Goal: Task Accomplishment & Management: Manage account settings

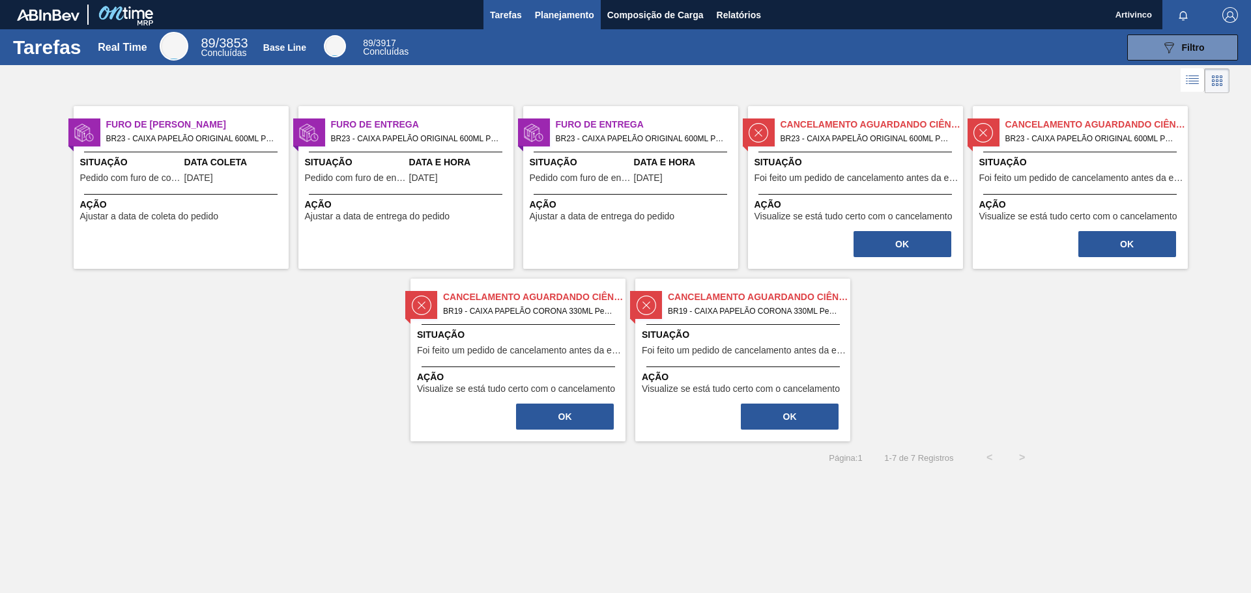
click at [560, 25] on button "Planejamento" at bounding box center [564, 14] width 72 height 29
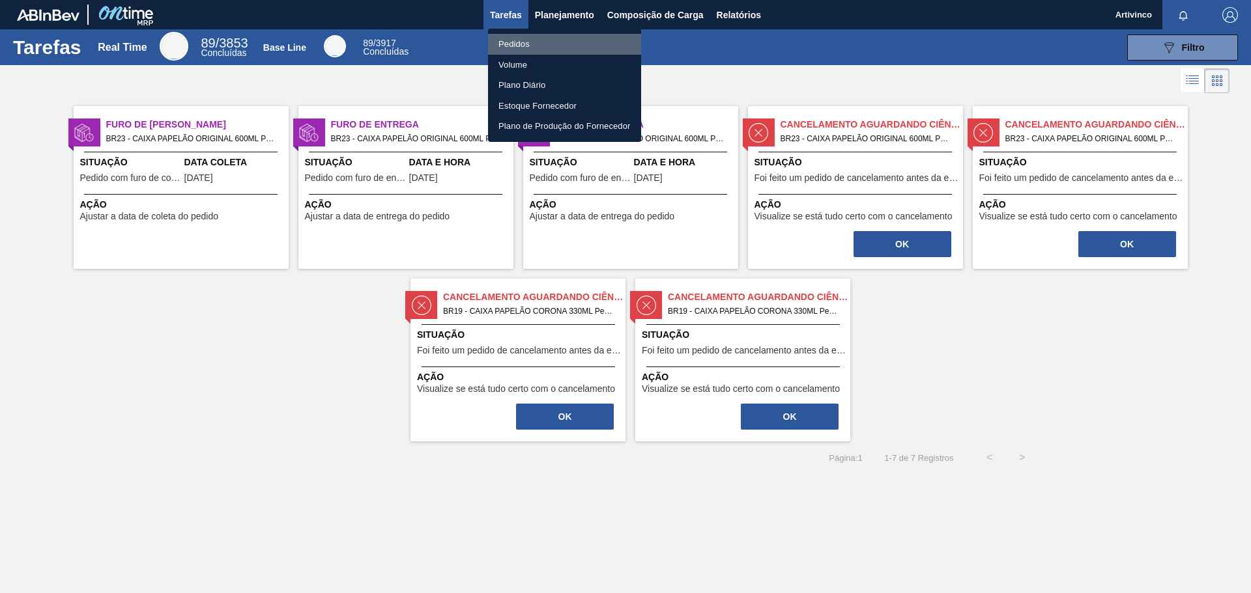
click at [515, 46] on li "Pedidos" at bounding box center [564, 44] width 153 height 21
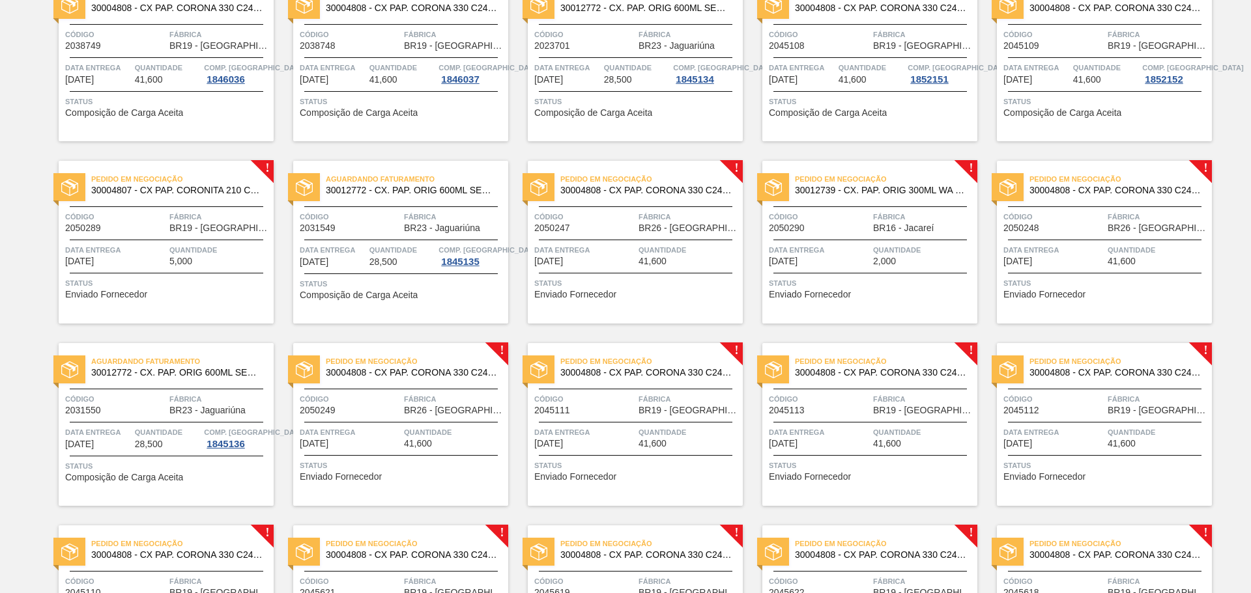
scroll to position [440, 0]
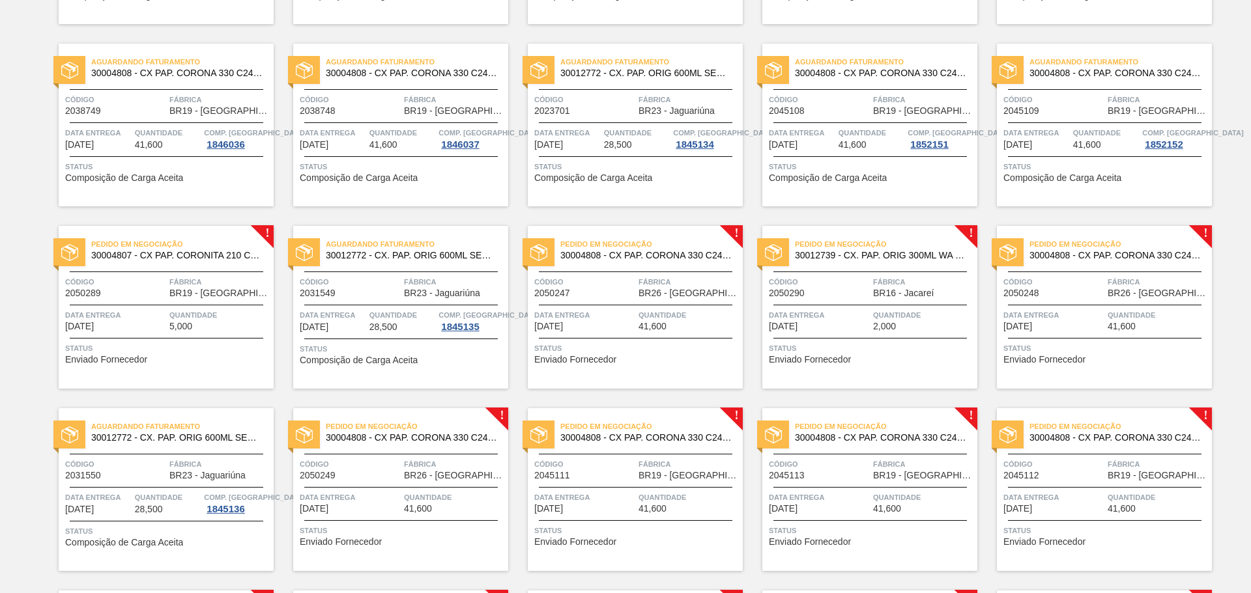
click at [121, 311] on span "Data Entrega" at bounding box center [115, 315] width 101 height 13
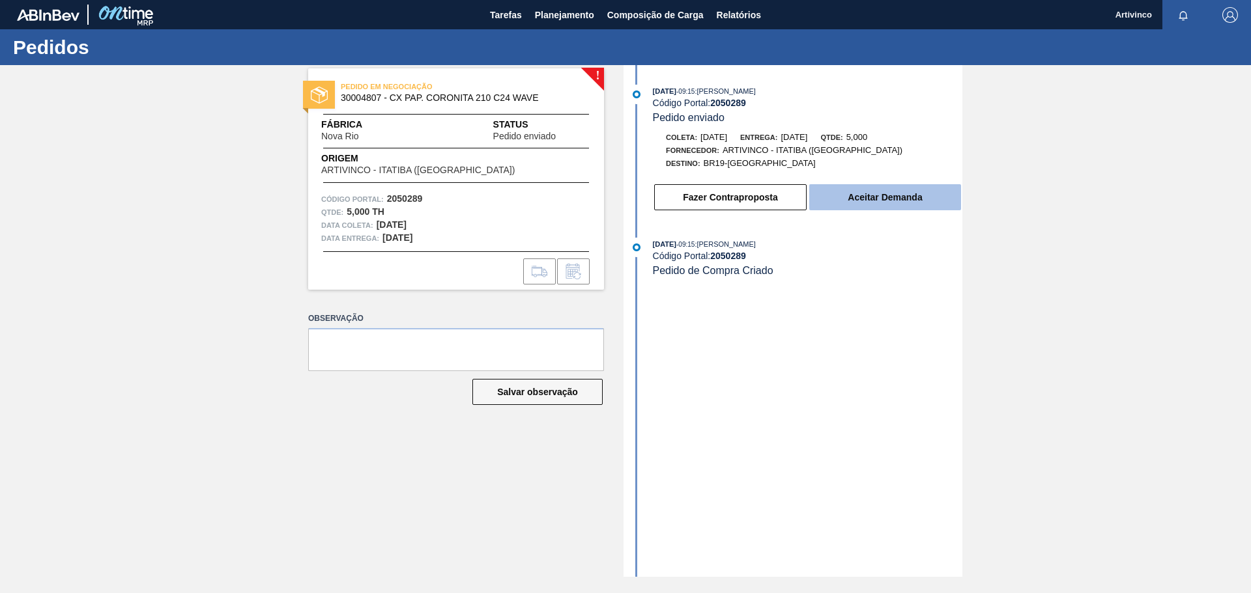
click at [876, 197] on button "Aceitar Demanda" at bounding box center [885, 197] width 152 height 26
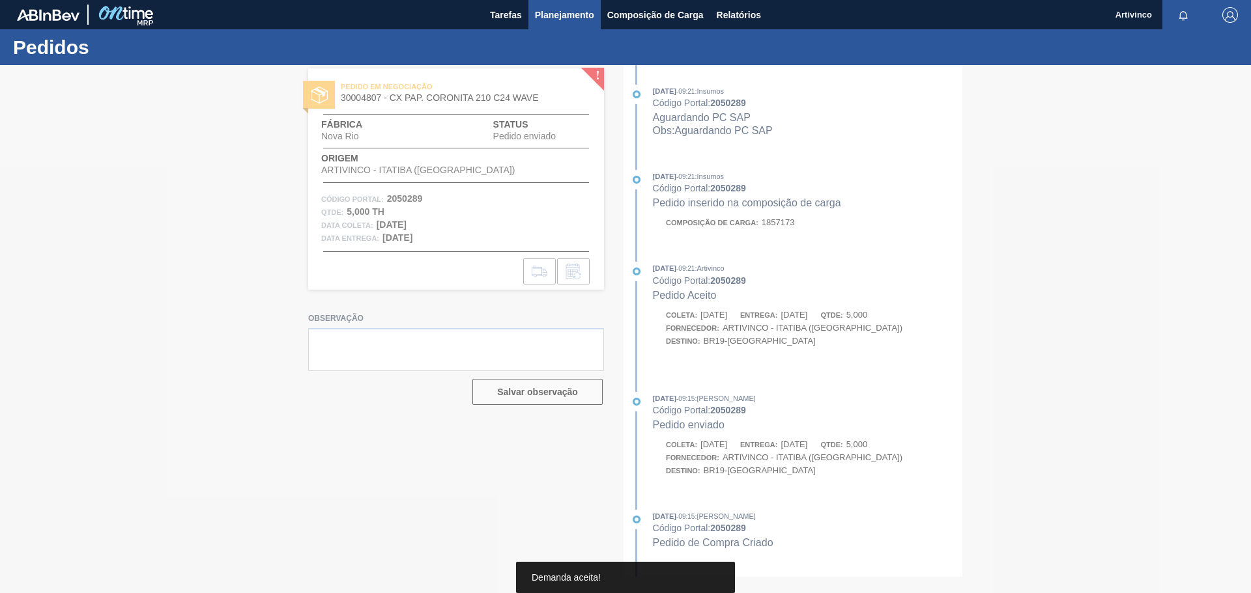
click at [561, 16] on span "Planejamento" at bounding box center [564, 15] width 59 height 16
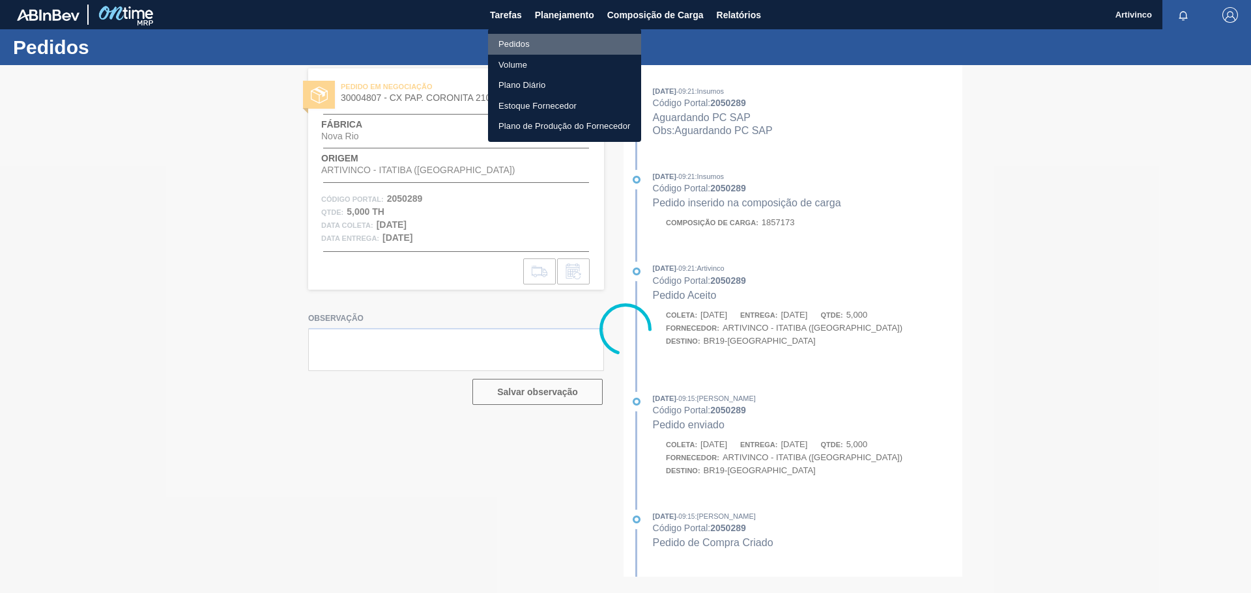
click at [521, 45] on li "Pedidos" at bounding box center [564, 44] width 153 height 21
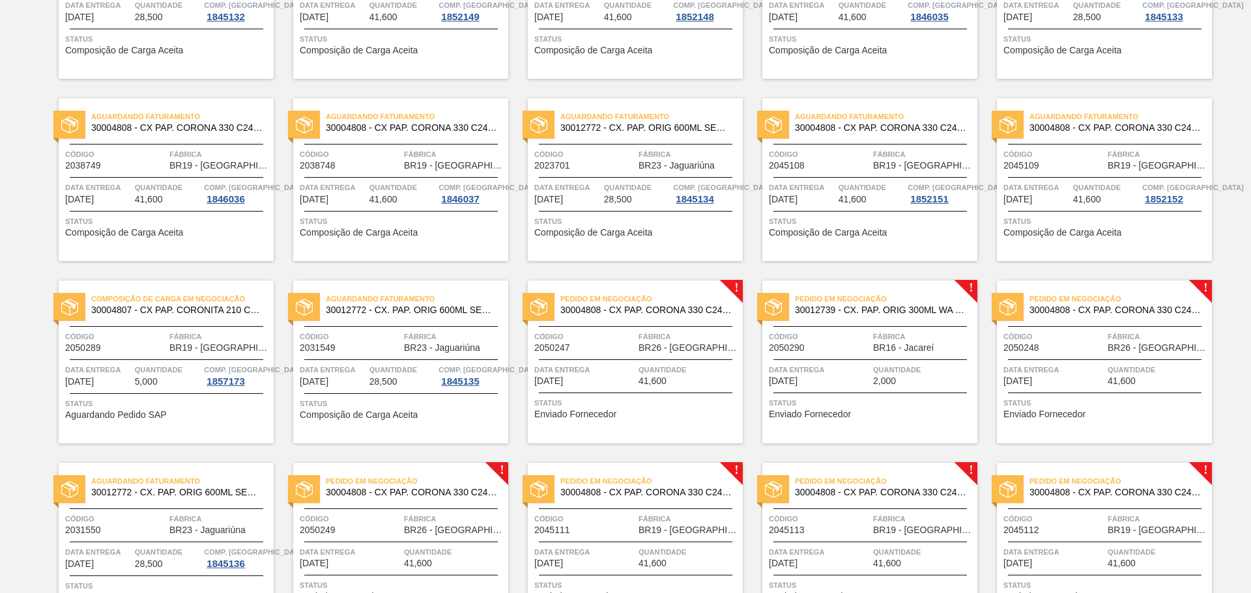
scroll to position [391, 0]
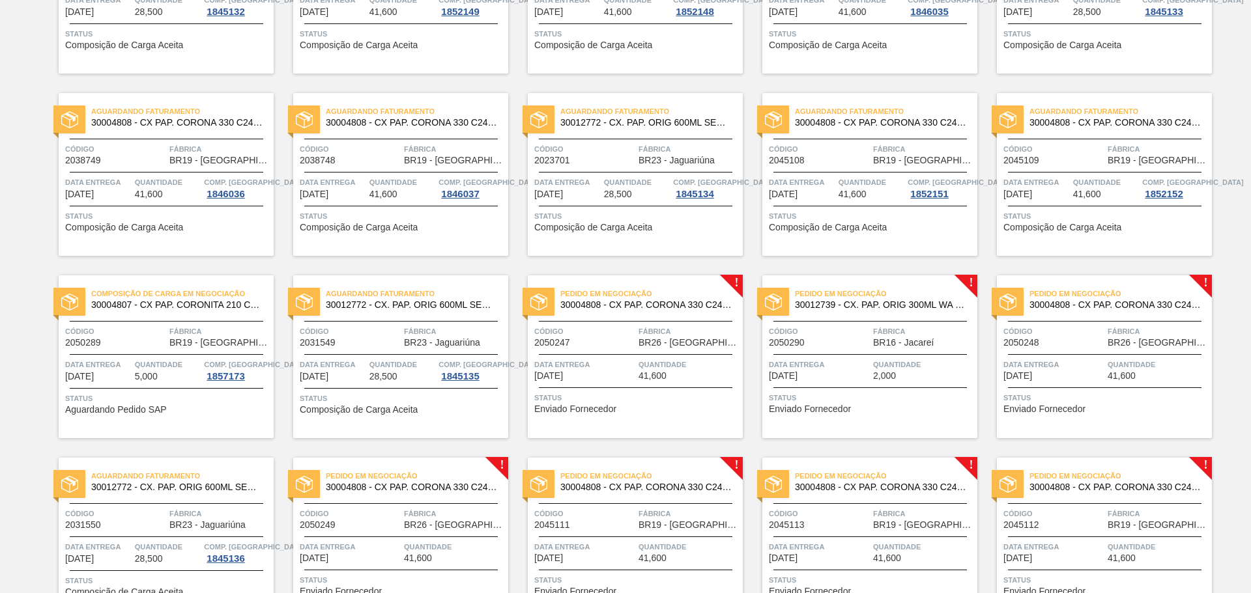
click at [618, 368] on span "Data Entrega" at bounding box center [584, 364] width 101 height 13
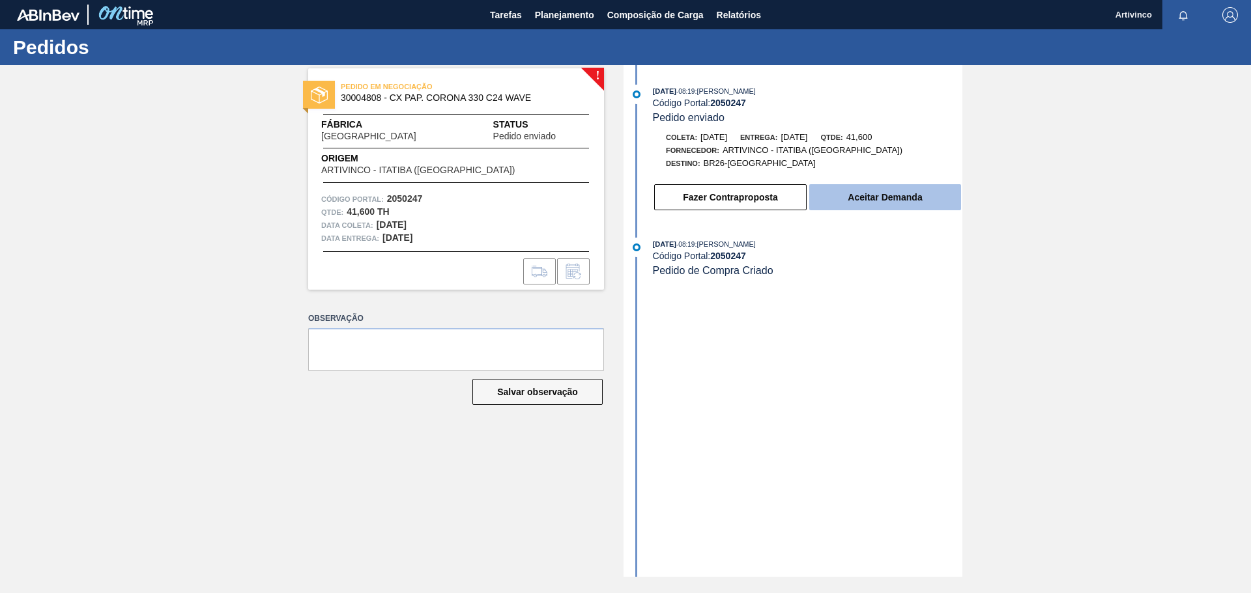
click at [870, 195] on button "Aceitar Demanda" at bounding box center [885, 197] width 152 height 26
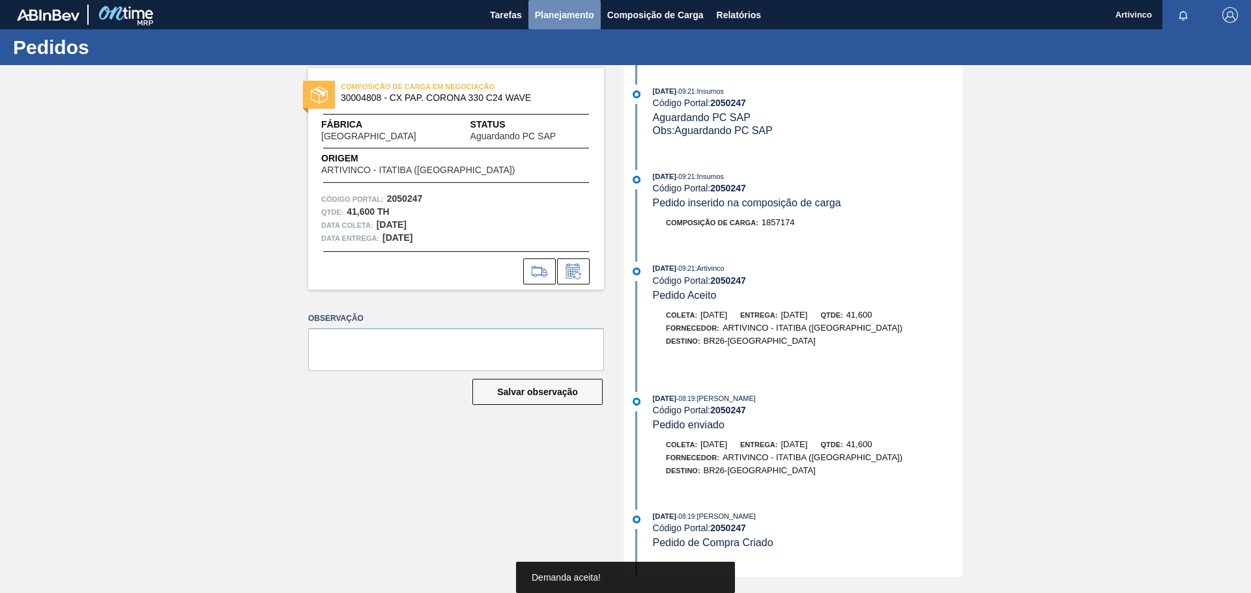
click at [558, 12] on span "Planejamento" at bounding box center [564, 15] width 59 height 16
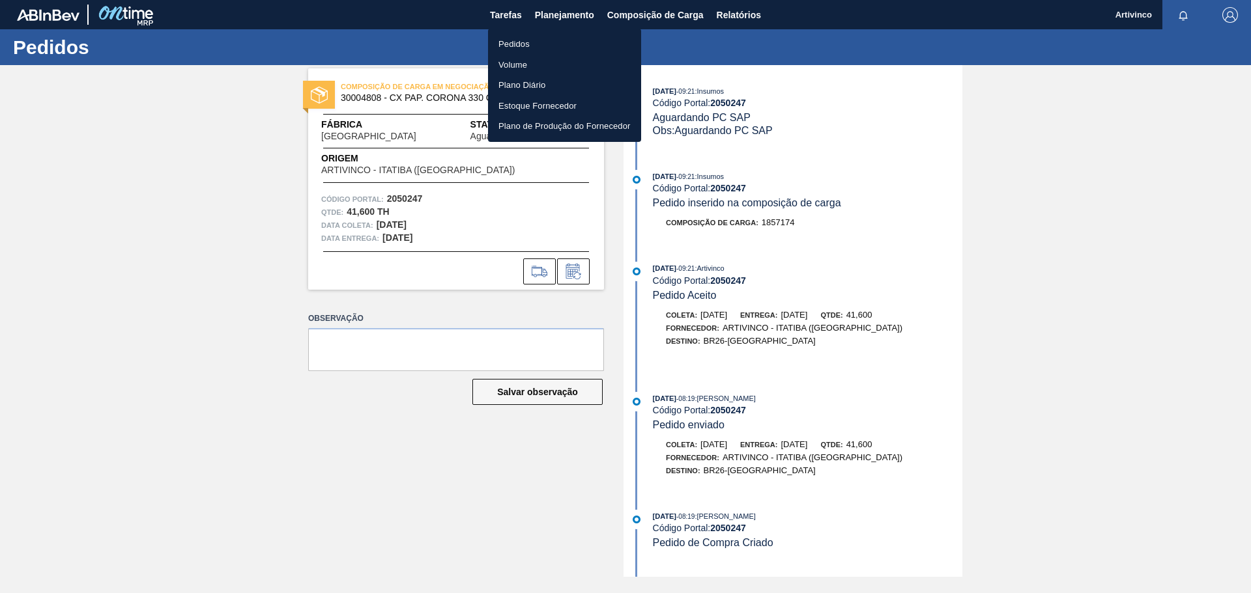
click at [504, 40] on li "Pedidos" at bounding box center [564, 44] width 153 height 21
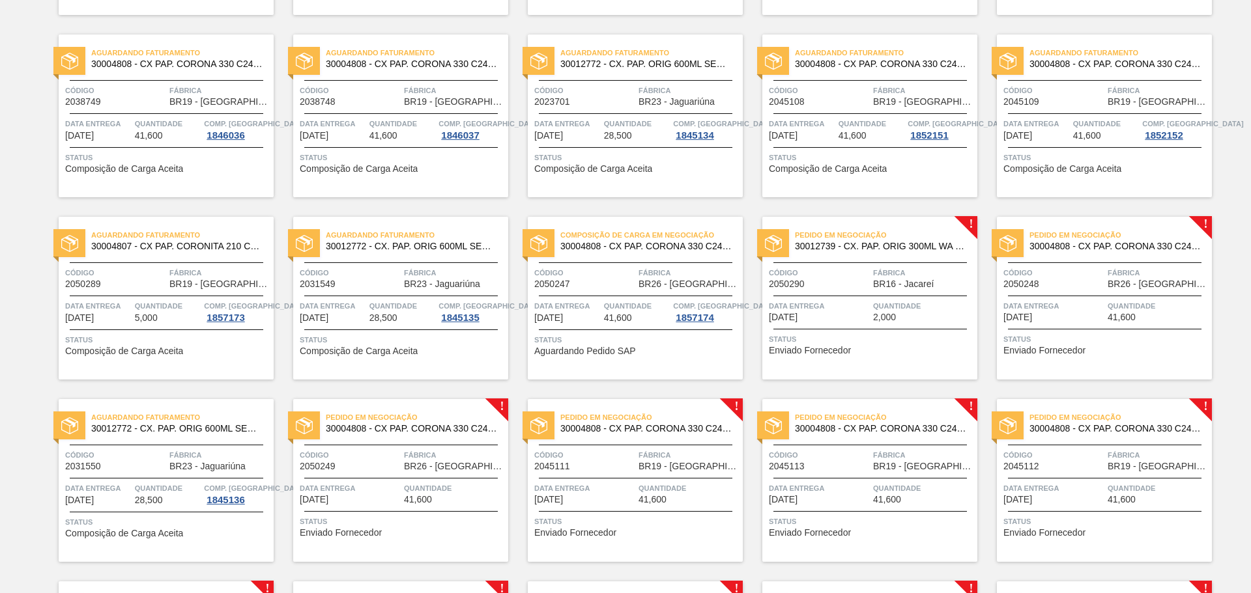
scroll to position [456, 0]
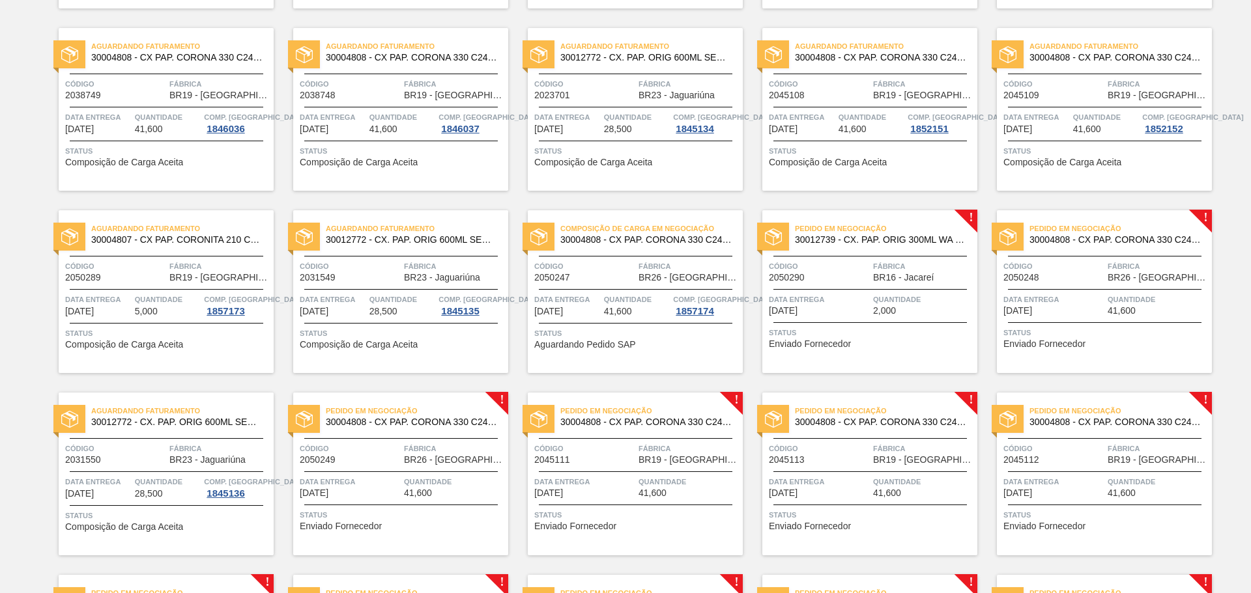
click at [885, 266] on span "Fábrica" at bounding box center [923, 266] width 101 height 13
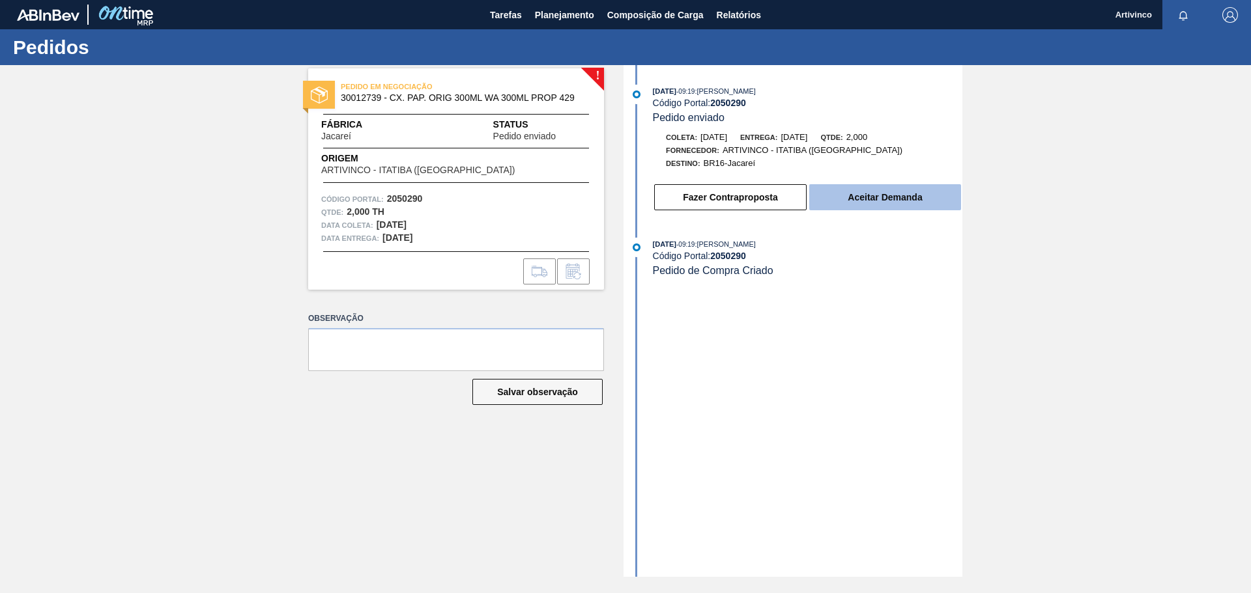
click at [890, 198] on button "Aceitar Demanda" at bounding box center [885, 197] width 152 height 26
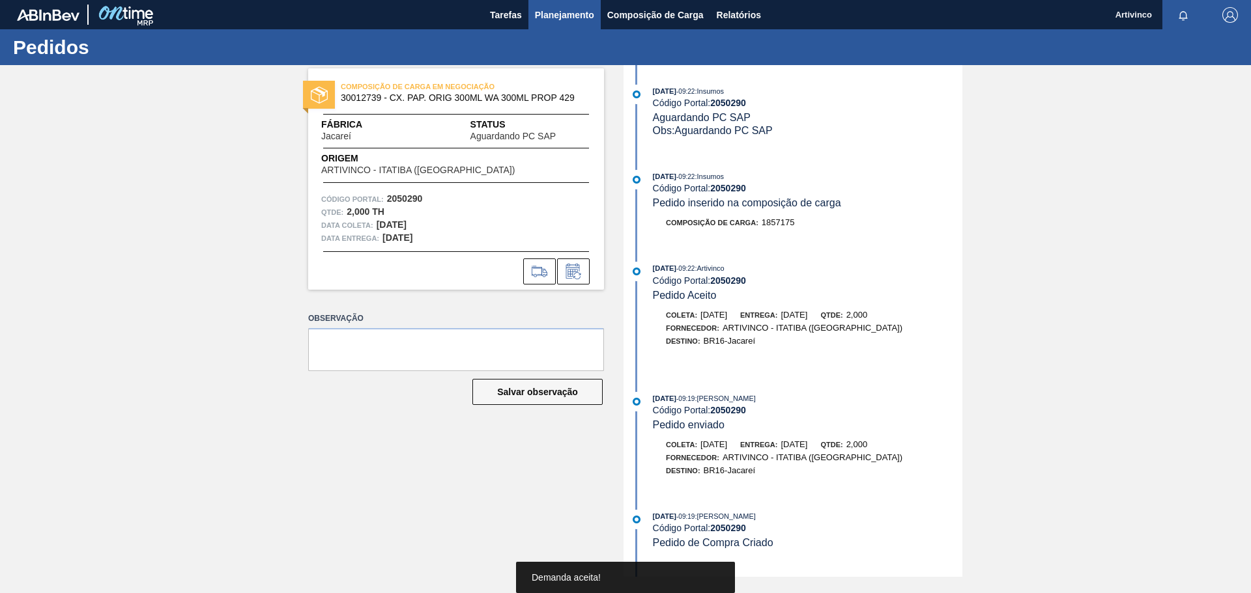
click at [560, 3] on button "Planejamento" at bounding box center [564, 14] width 72 height 29
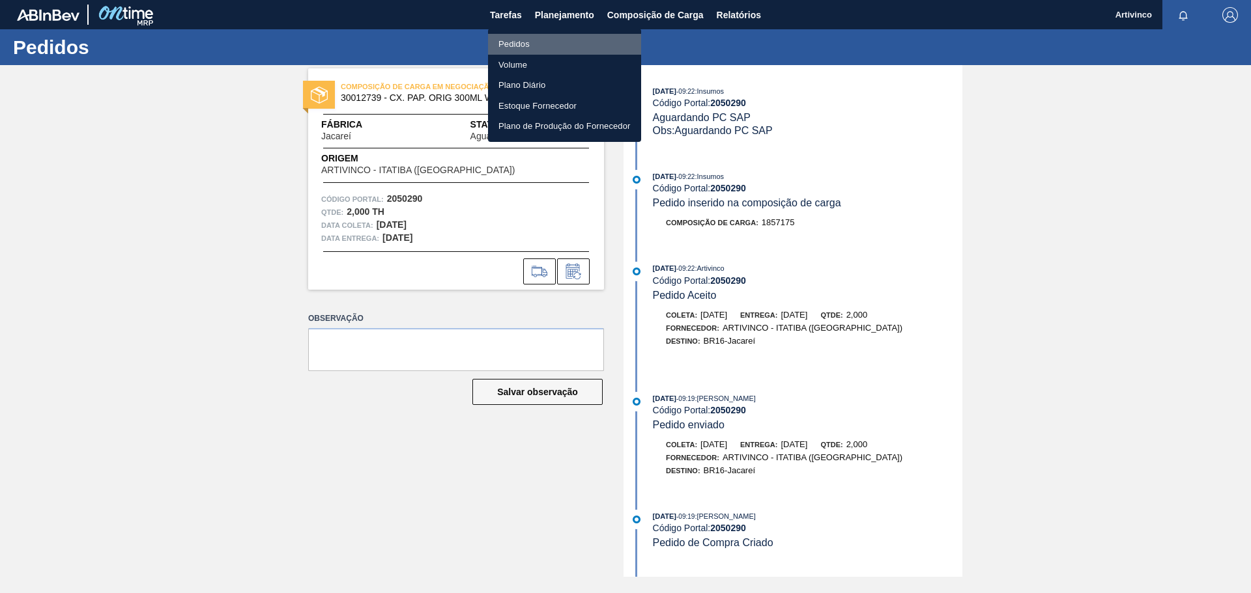
click at [520, 46] on li "Pedidos" at bounding box center [564, 44] width 153 height 21
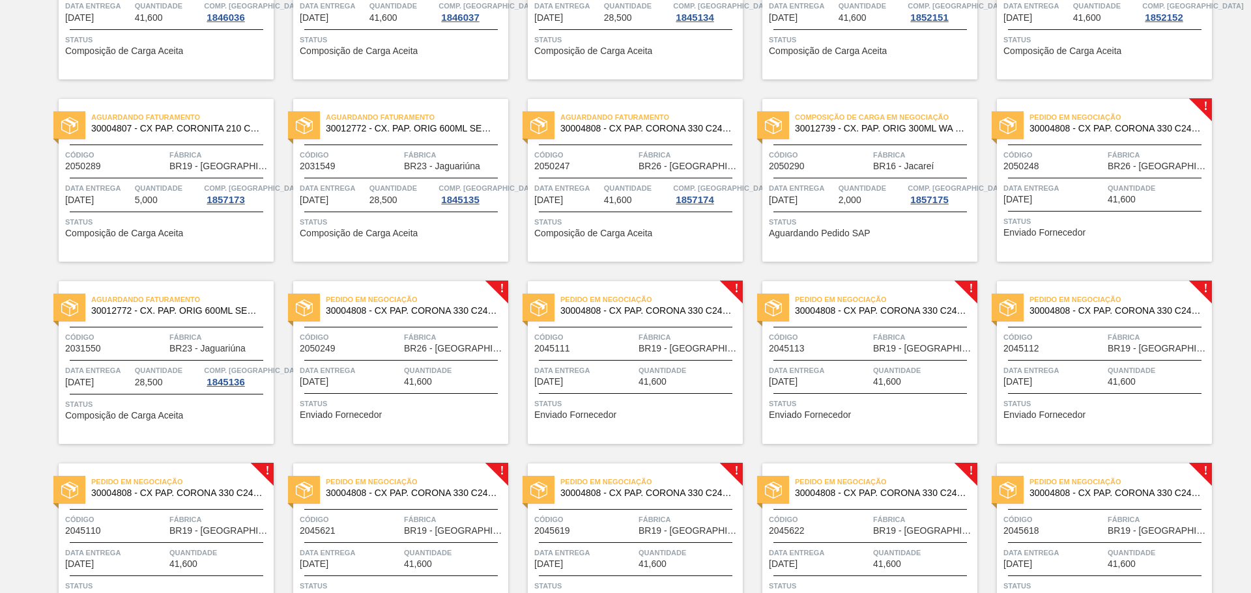
scroll to position [586, 0]
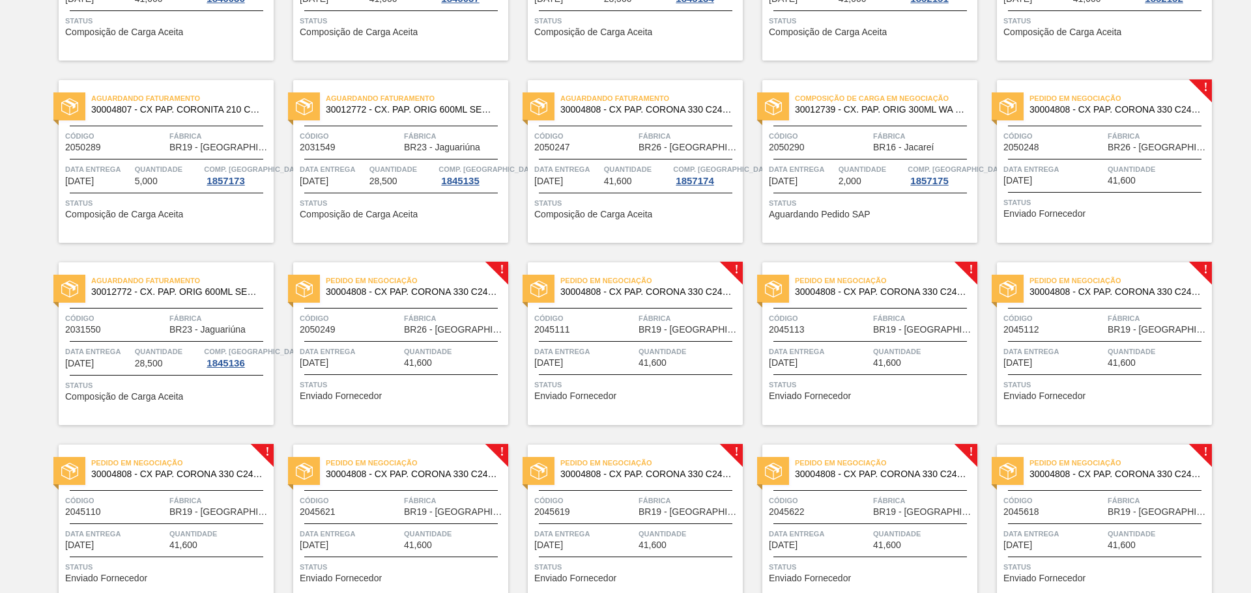
click at [1096, 158] on div "Pedido em Negociação 30004808 - CX PAP. CORONA 330 C24 WAVE Código 2050248 Fábr…" at bounding box center [1104, 161] width 215 height 163
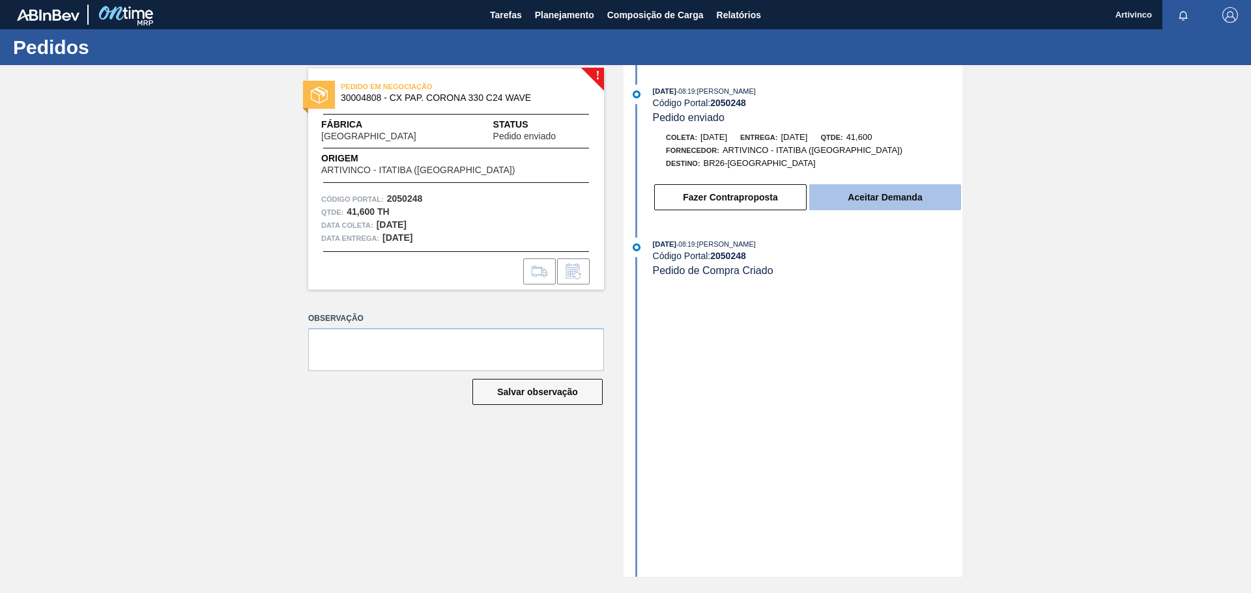
click at [869, 195] on button "Aceitar Demanda" at bounding box center [885, 197] width 152 height 26
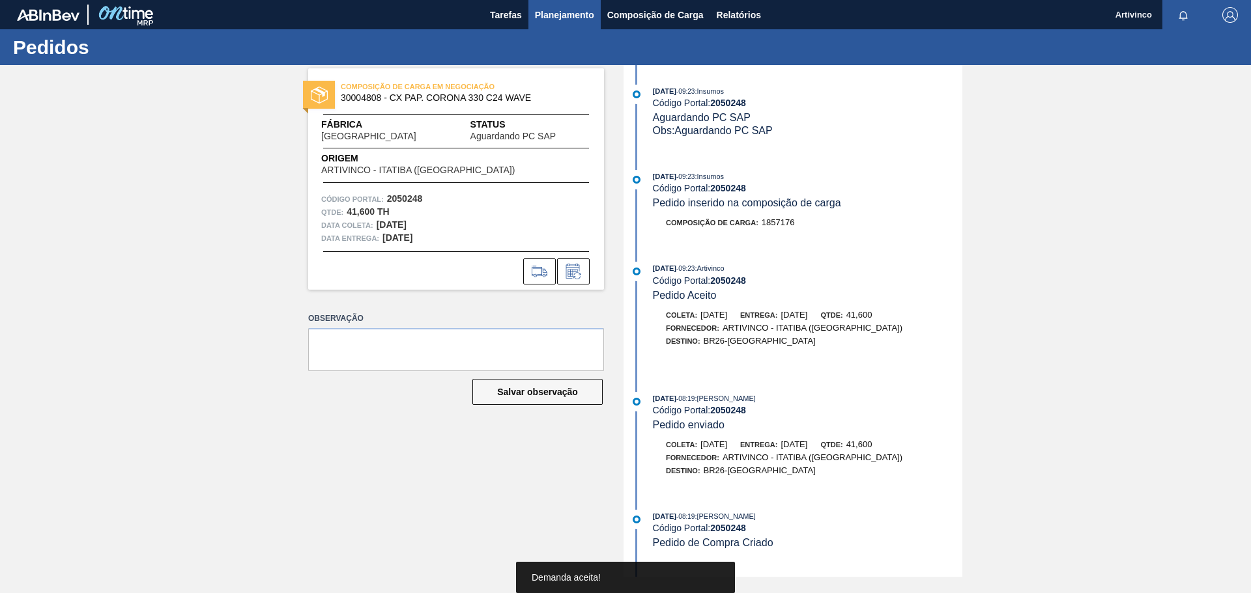
click at [547, 12] on span "Planejamento" at bounding box center [564, 15] width 59 height 16
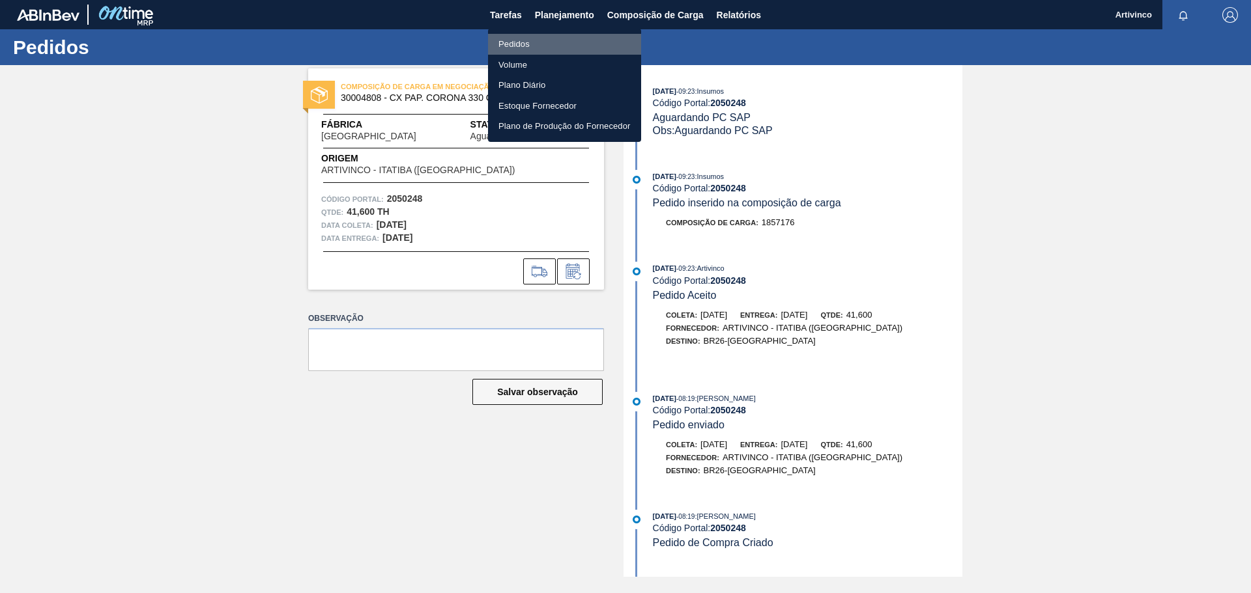
click at [501, 40] on li "Pedidos" at bounding box center [564, 44] width 153 height 21
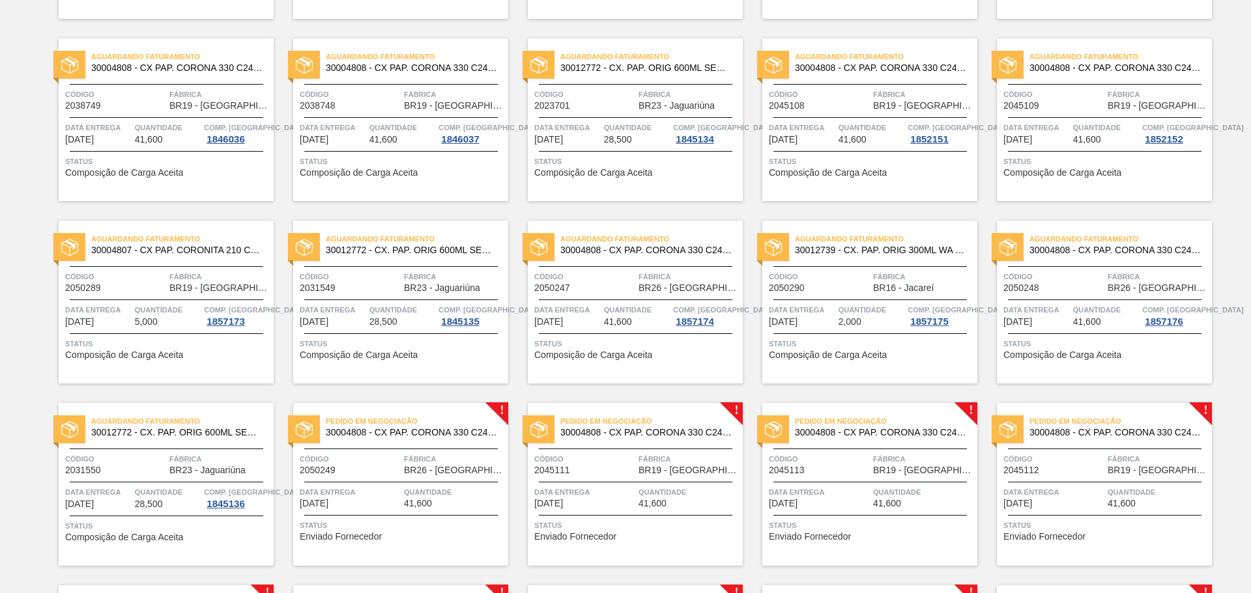
scroll to position [521, 0]
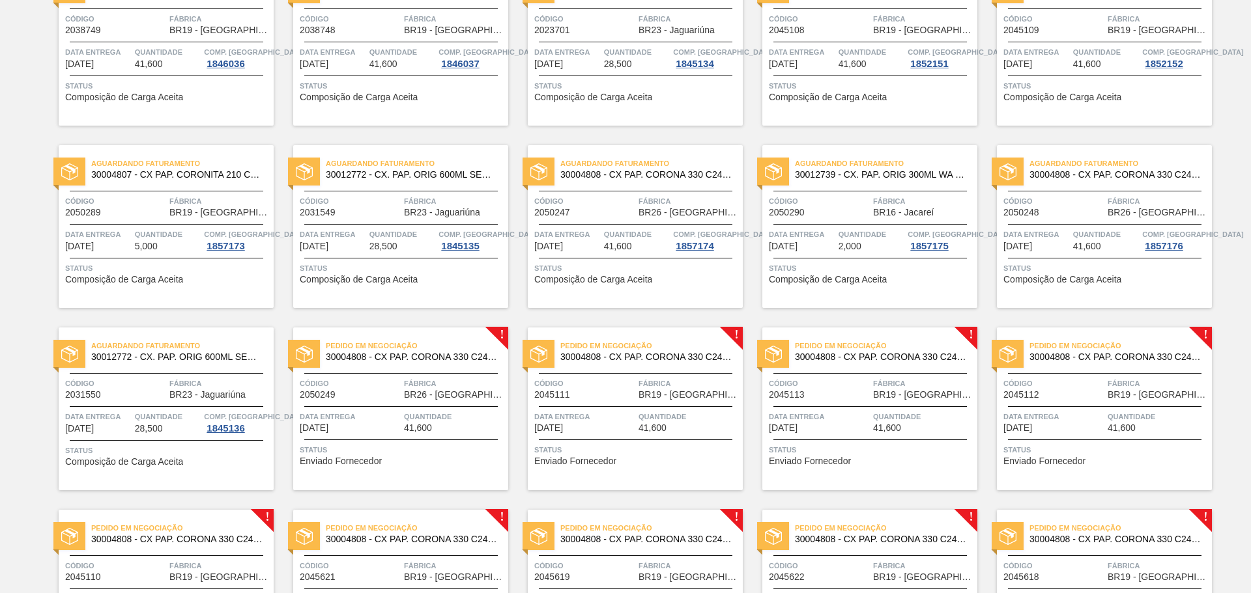
click at [157, 405] on div "Aguardando Faturamento 30012772 - CX. PAP. ORIG 600ML SEMI AUTOM C12 429 Código…" at bounding box center [166, 409] width 215 height 163
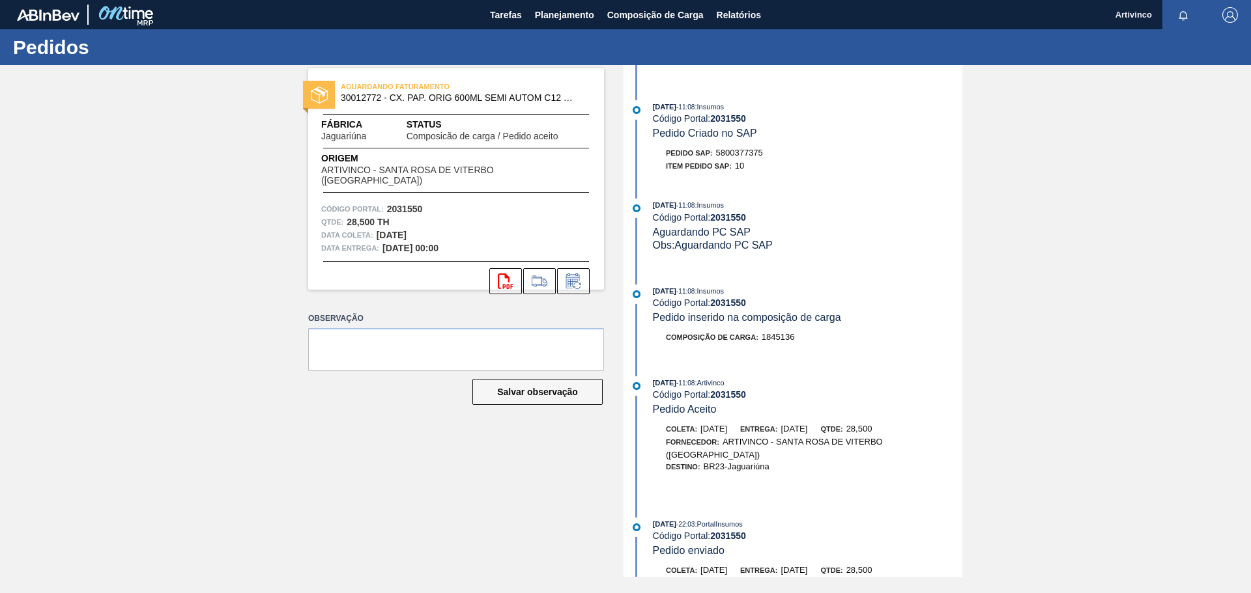
scroll to position [189, 0]
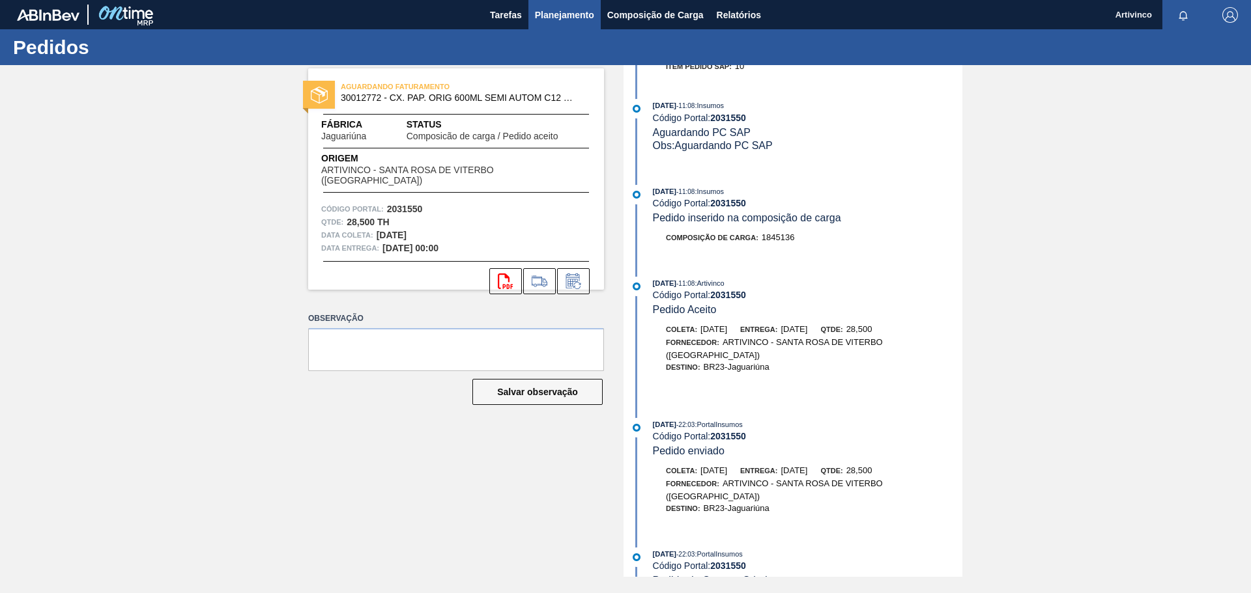
click at [565, 12] on span "Planejamento" at bounding box center [564, 15] width 59 height 16
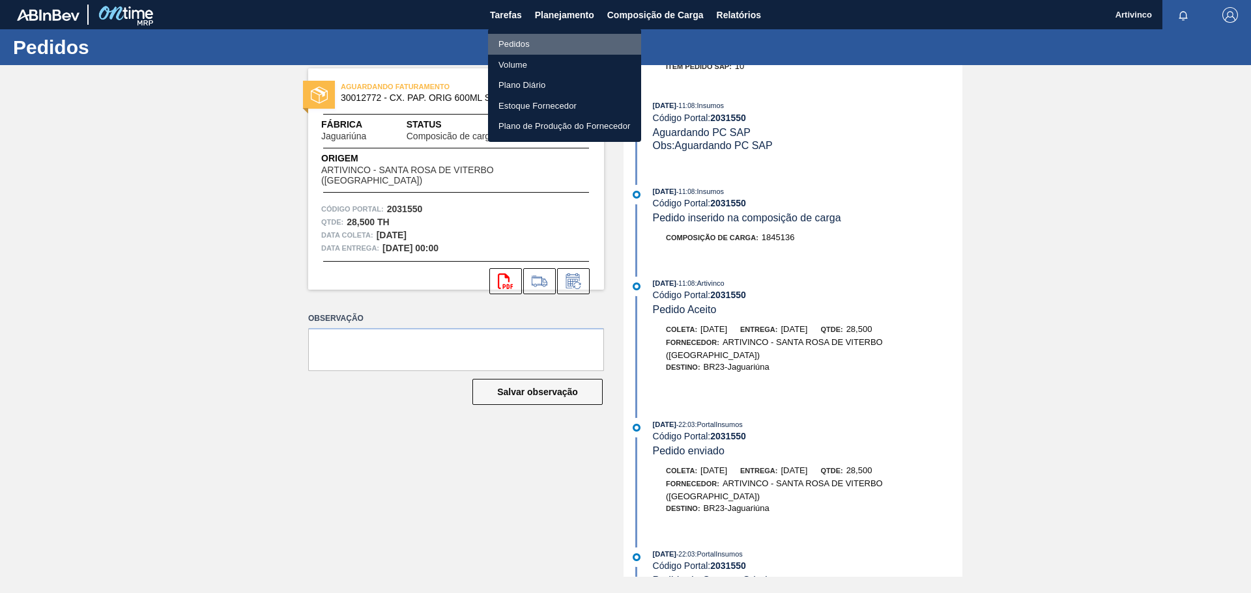
click at [507, 40] on li "Pedidos" at bounding box center [564, 44] width 153 height 21
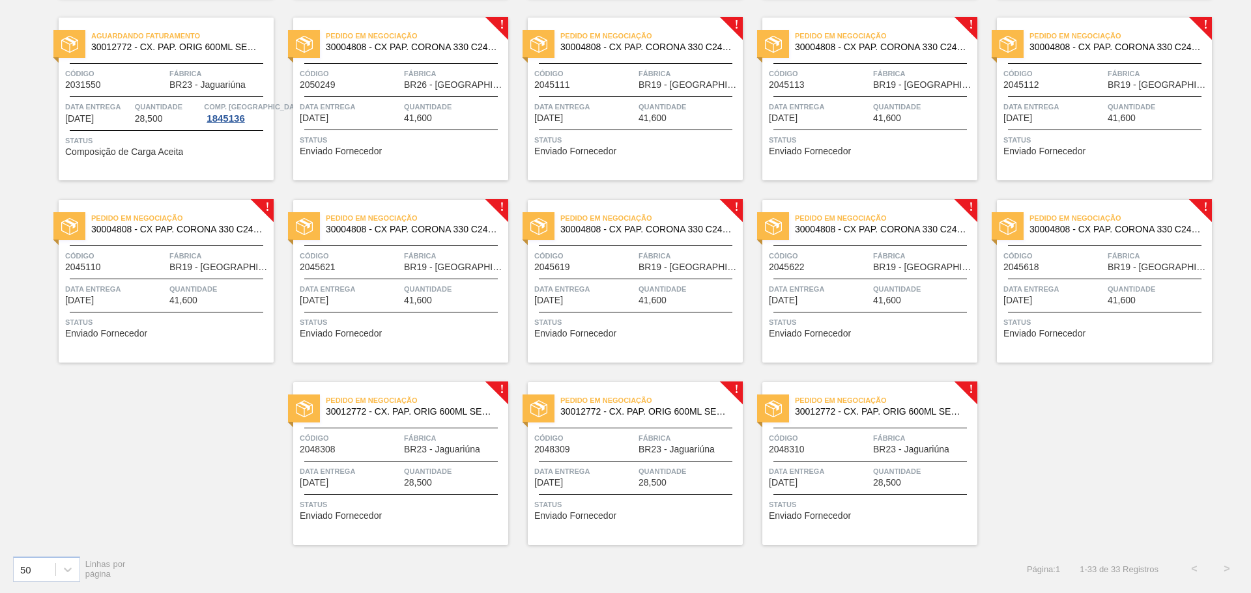
scroll to position [766, 0]
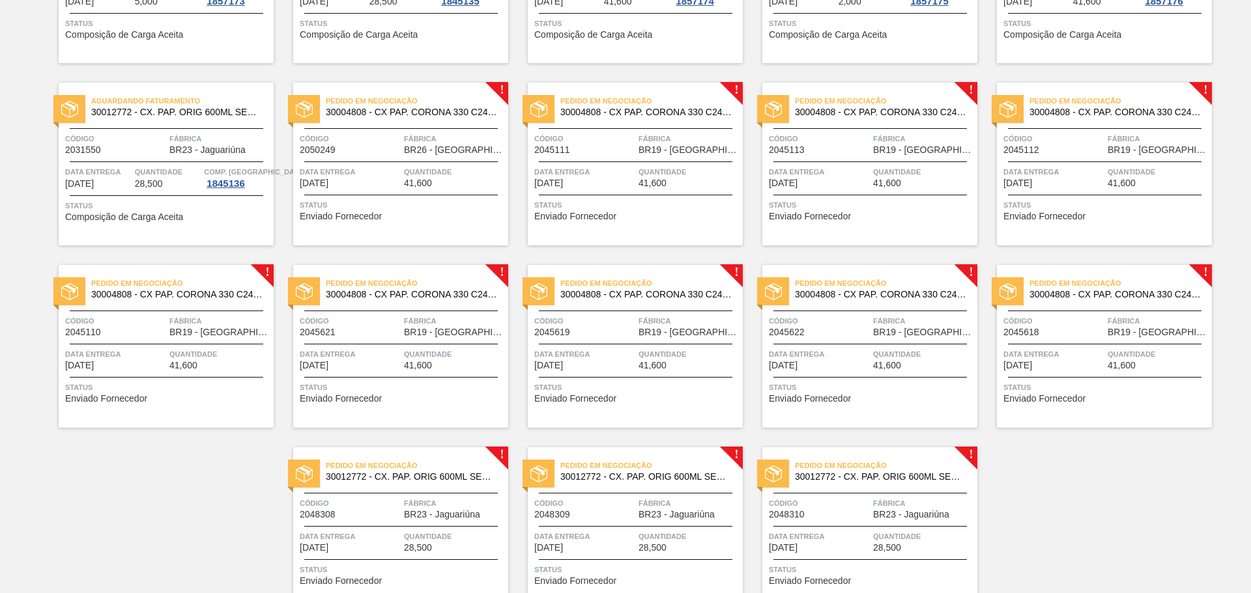
click at [404, 141] on span "Fábrica" at bounding box center [454, 138] width 101 height 13
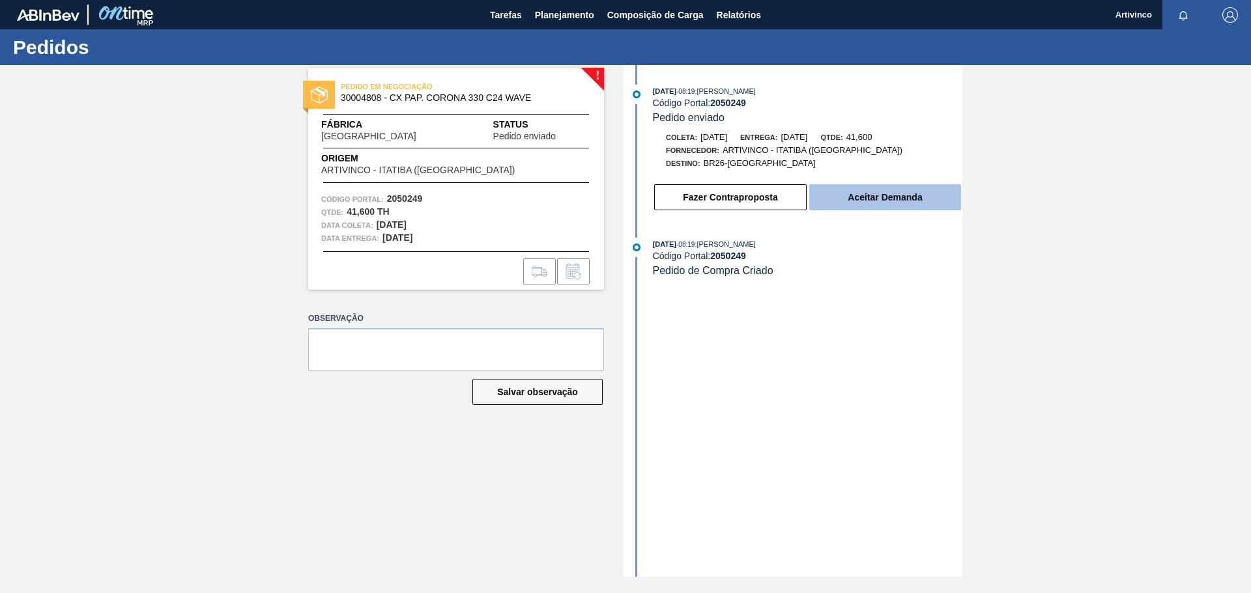
click at [932, 208] on button "Aceitar Demanda" at bounding box center [885, 197] width 152 height 26
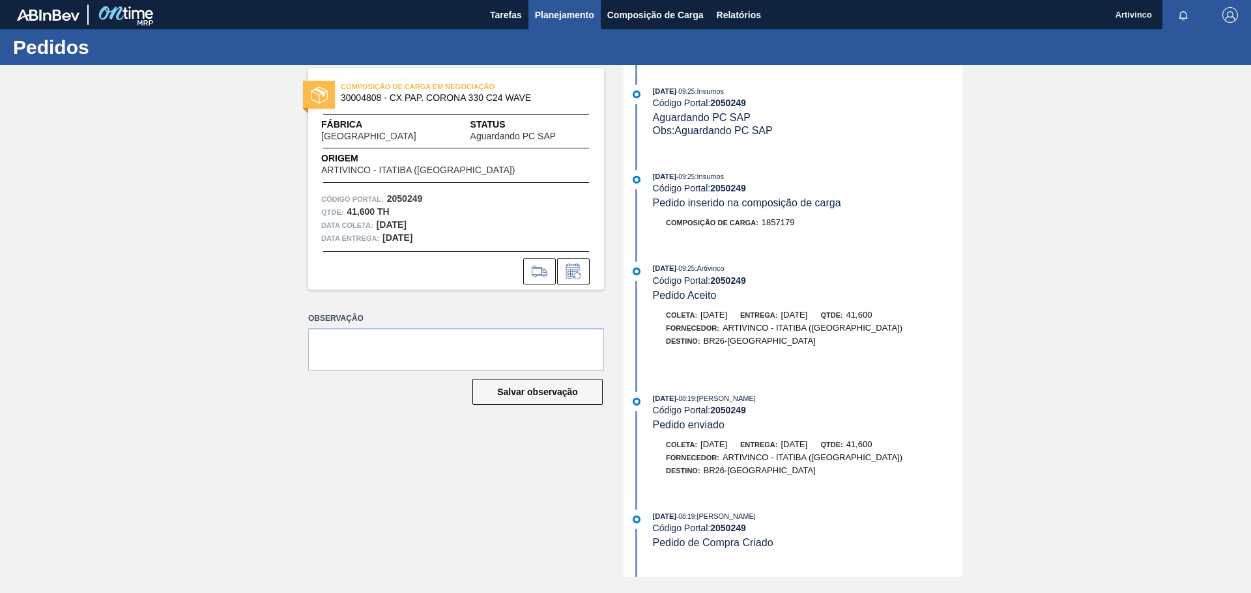
click at [562, 18] on span "Planejamento" at bounding box center [564, 15] width 59 height 16
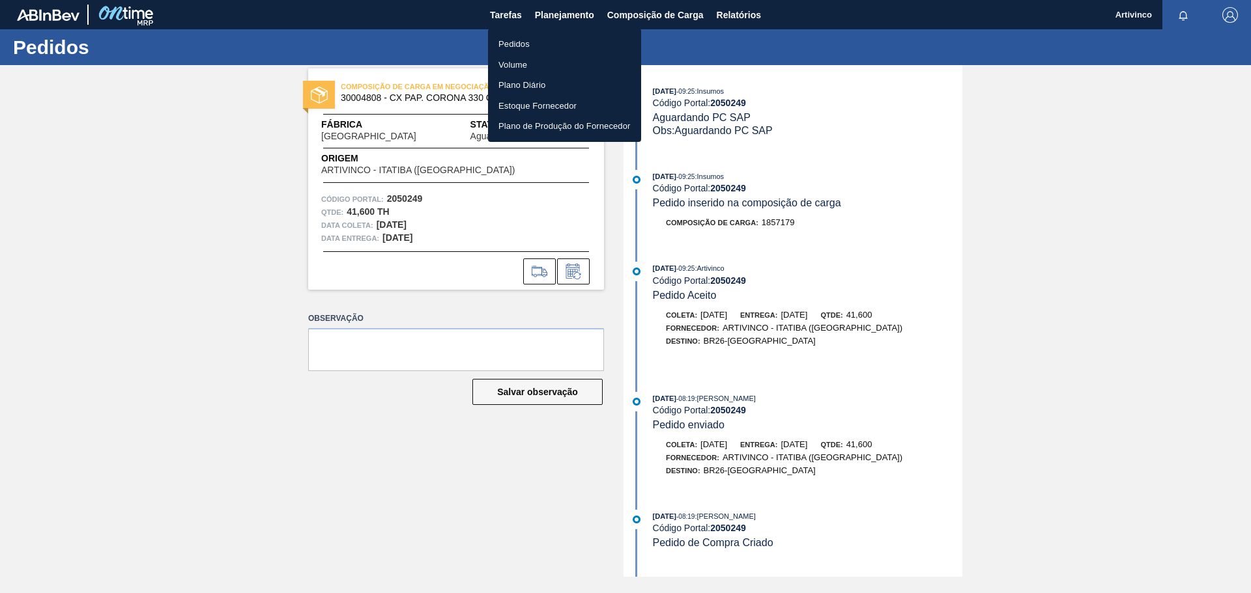
click at [516, 39] on li "Pedidos" at bounding box center [564, 44] width 153 height 21
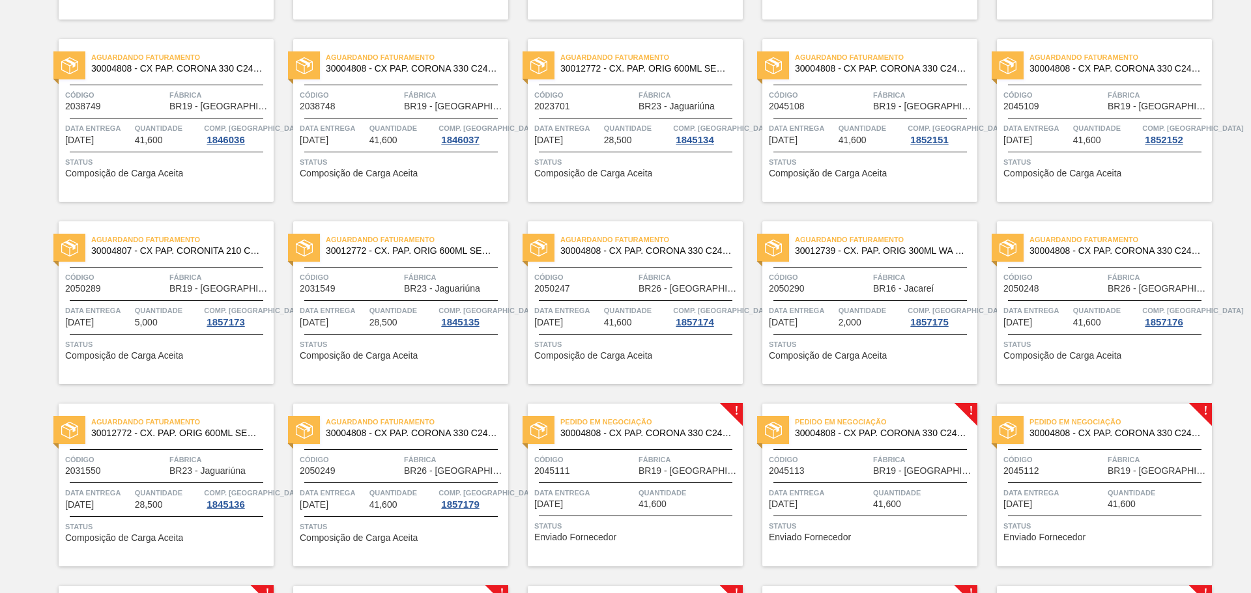
scroll to position [456, 0]
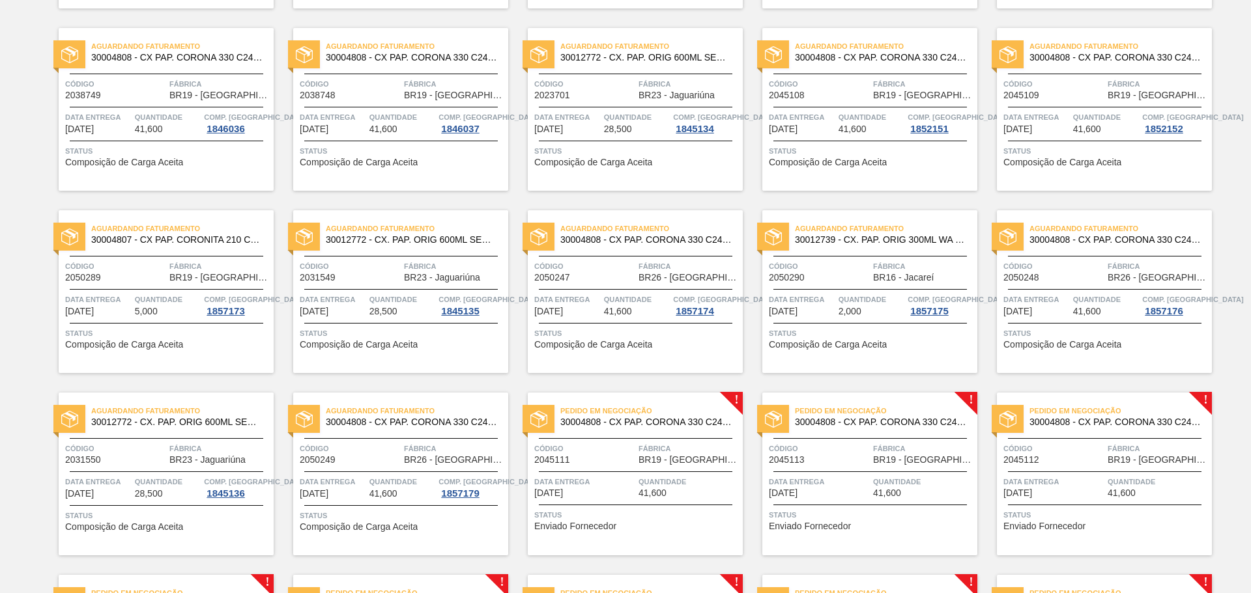
click at [599, 297] on span "Data Entrega" at bounding box center [567, 299] width 66 height 13
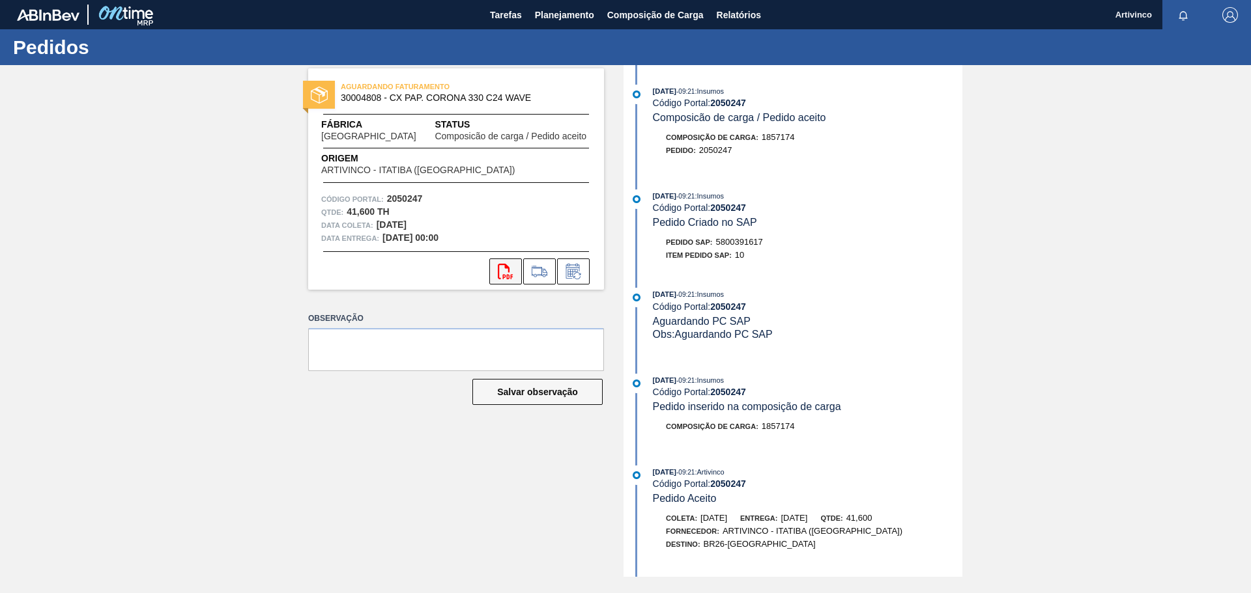
click at [502, 273] on icon "svg{fill:#ff0000}" at bounding box center [506, 272] width 16 height 16
click at [569, 18] on span "Planejamento" at bounding box center [564, 15] width 59 height 16
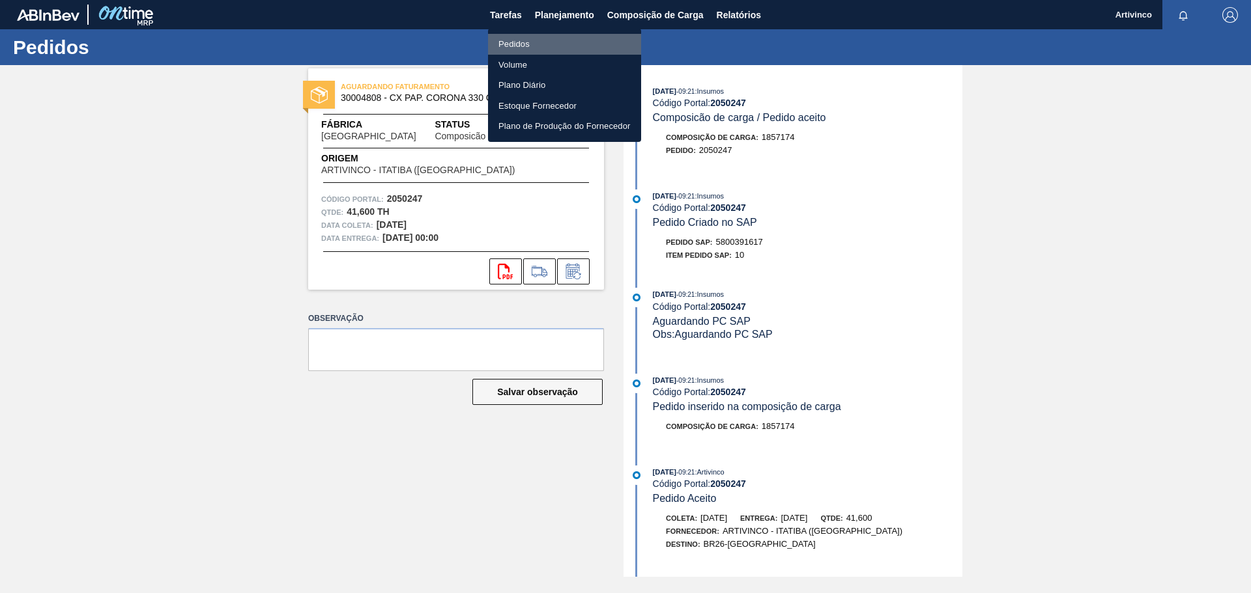
click at [508, 43] on li "Pedidos" at bounding box center [564, 44] width 153 height 21
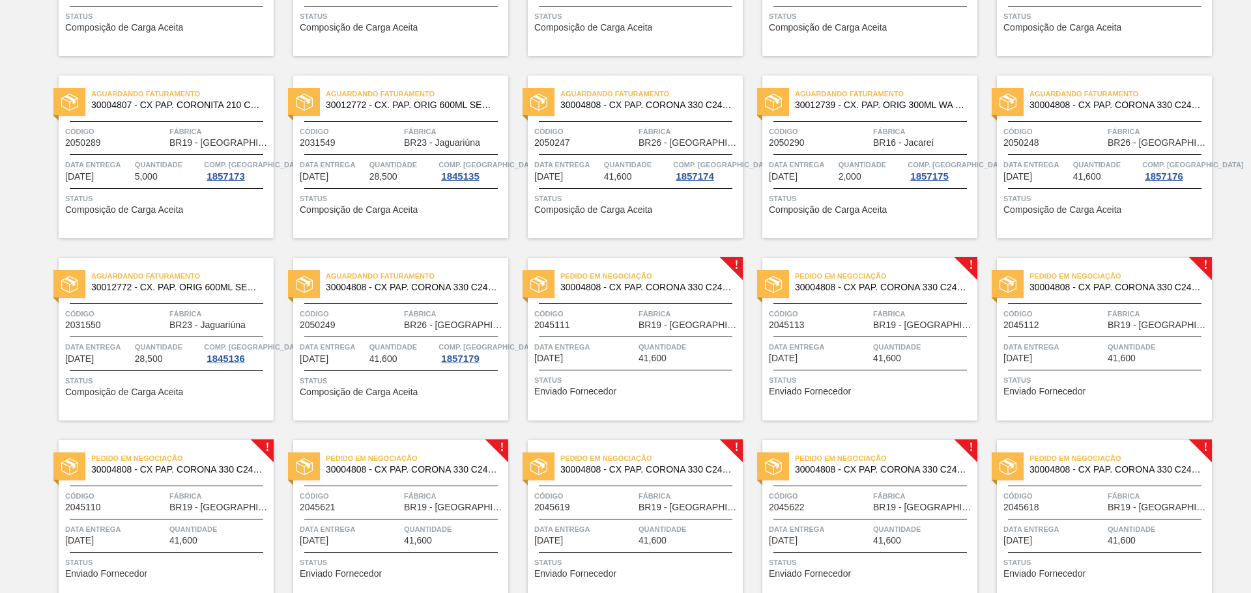
scroll to position [586, 0]
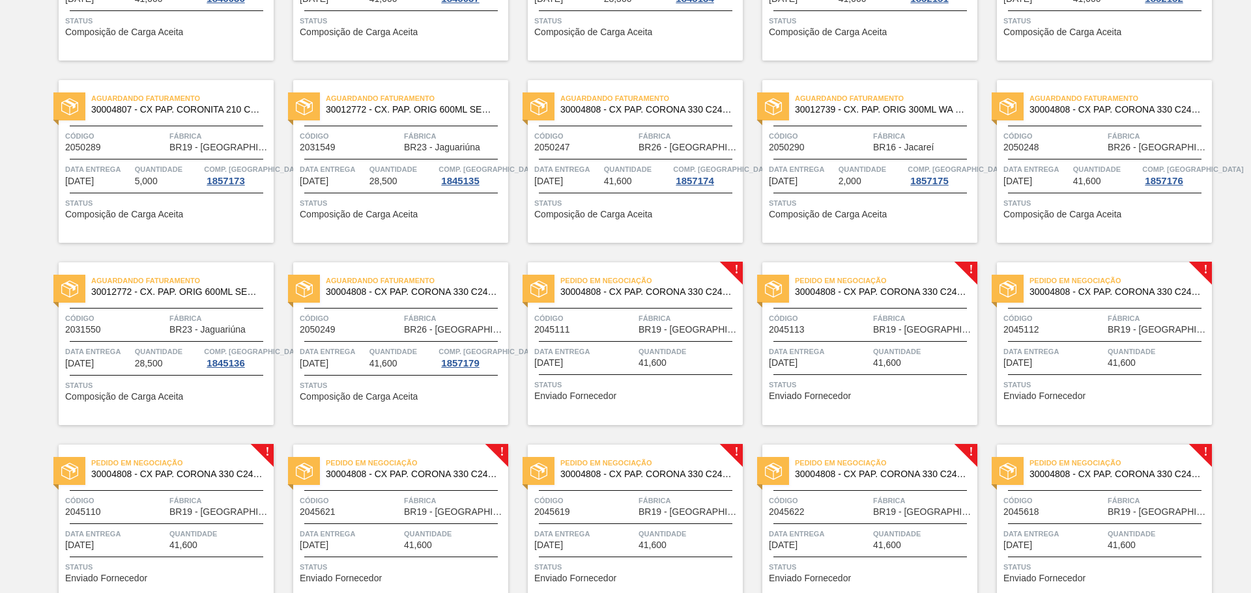
click at [1138, 167] on div "Data Entrega 30/10/2025 Quantidade 41,600 Comp. Carga 1857176" at bounding box center [1104, 174] width 215 height 23
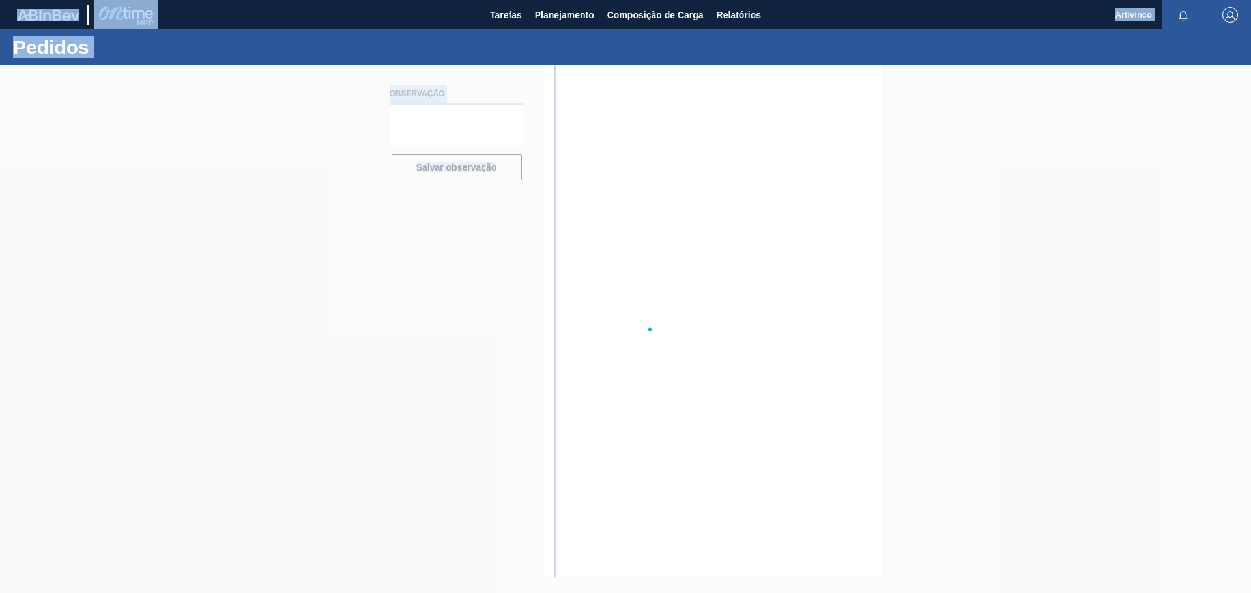
click at [1138, 167] on div at bounding box center [625, 329] width 1251 height 528
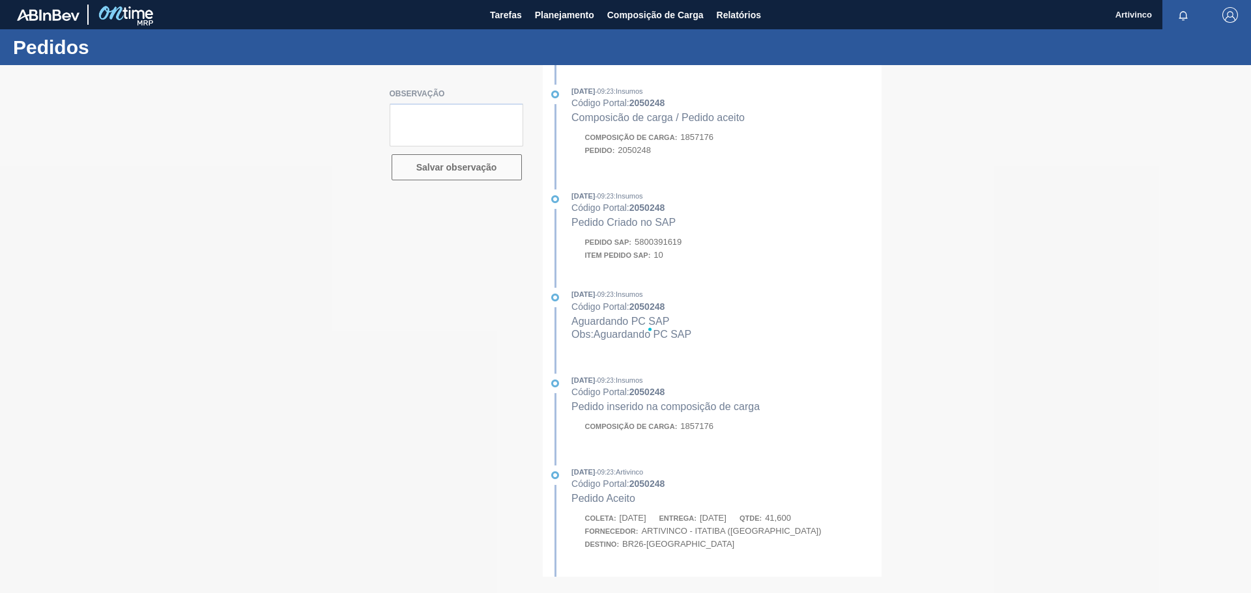
click at [1162, 274] on div at bounding box center [625, 329] width 1251 height 528
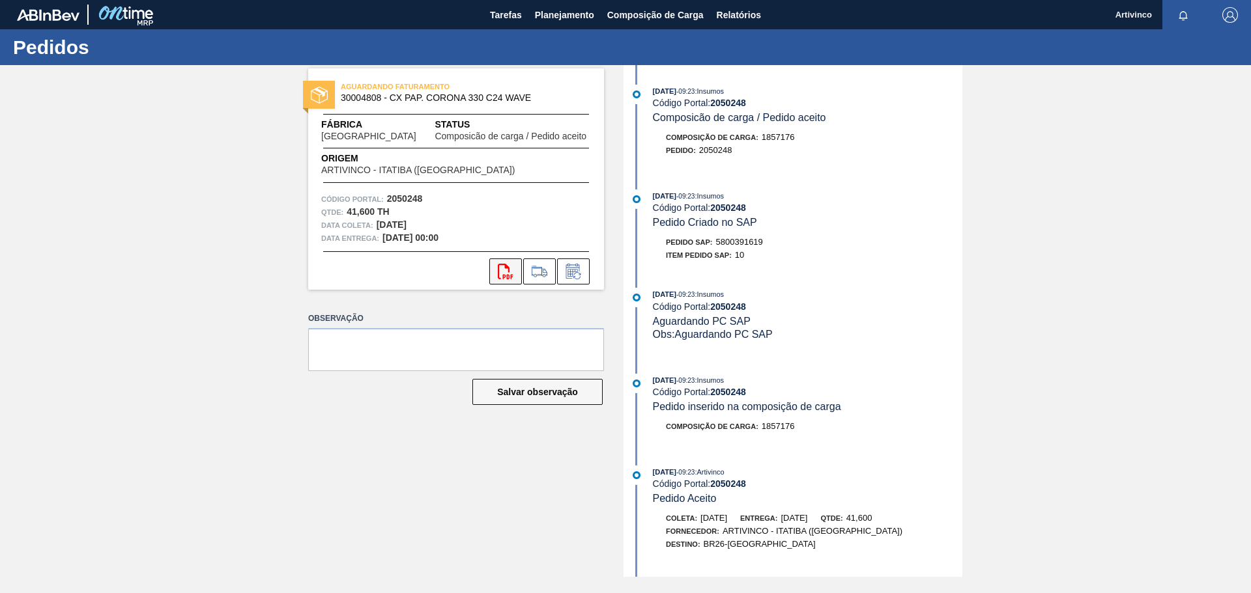
click at [498, 277] on icon at bounding box center [505, 272] width 15 height 16
click at [556, 16] on span "Planejamento" at bounding box center [564, 15] width 59 height 16
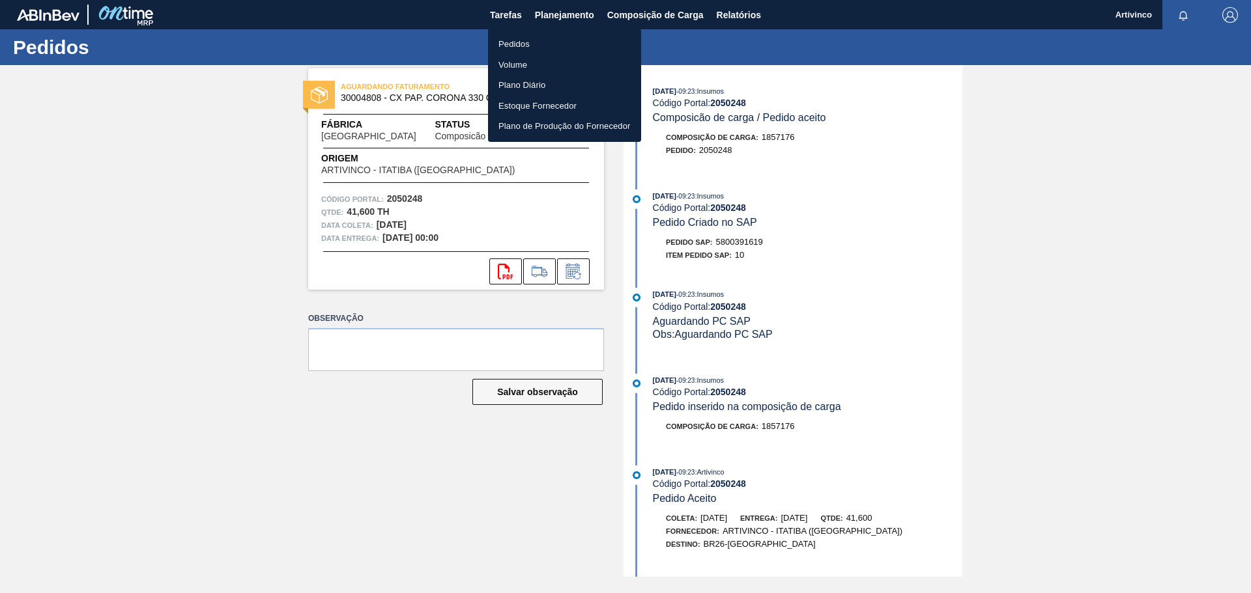
click at [517, 42] on li "Pedidos" at bounding box center [564, 44] width 153 height 21
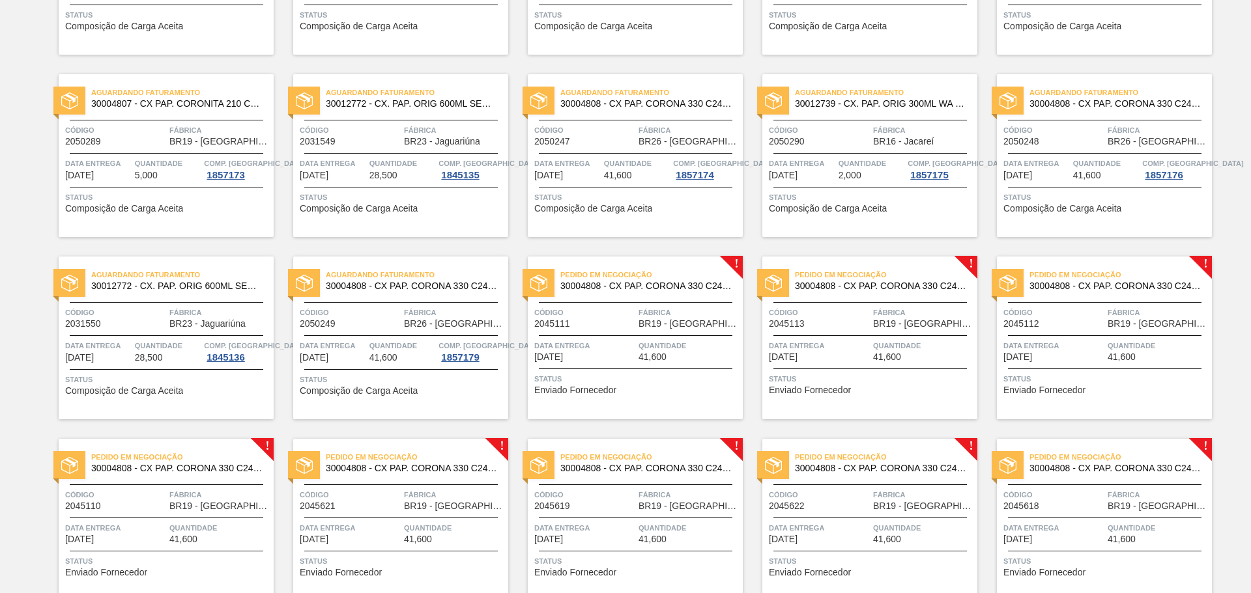
scroll to position [586, 0]
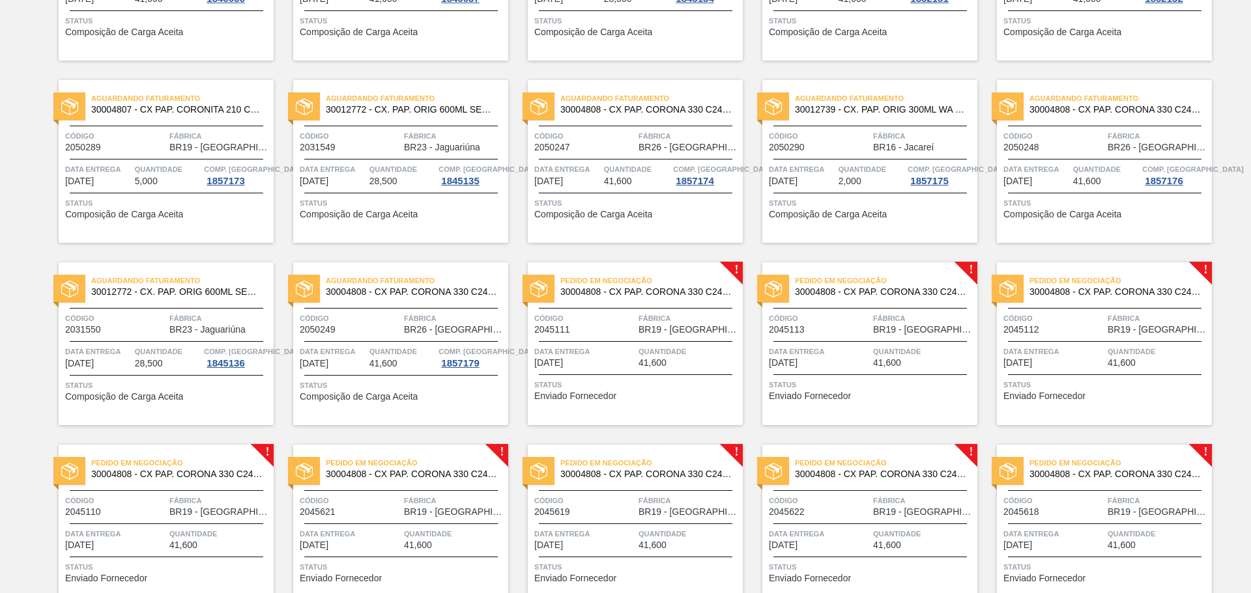
click at [349, 362] on div "Data Entrega 01/11/2025" at bounding box center [333, 356] width 66 height 23
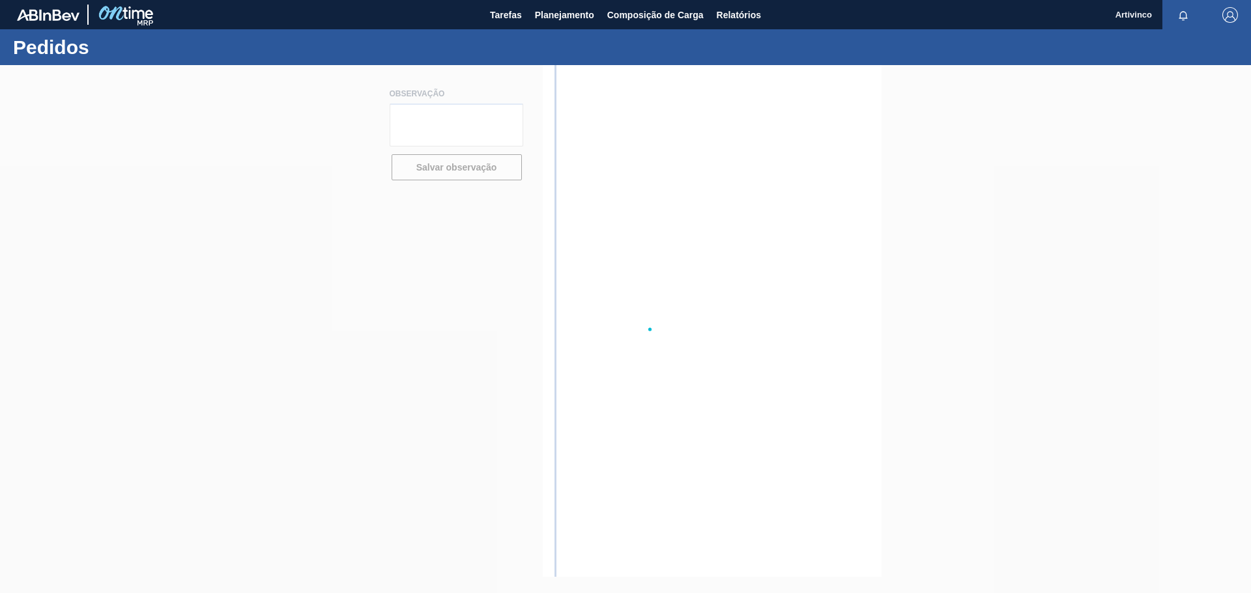
click at [349, 362] on div at bounding box center [625, 329] width 1251 height 528
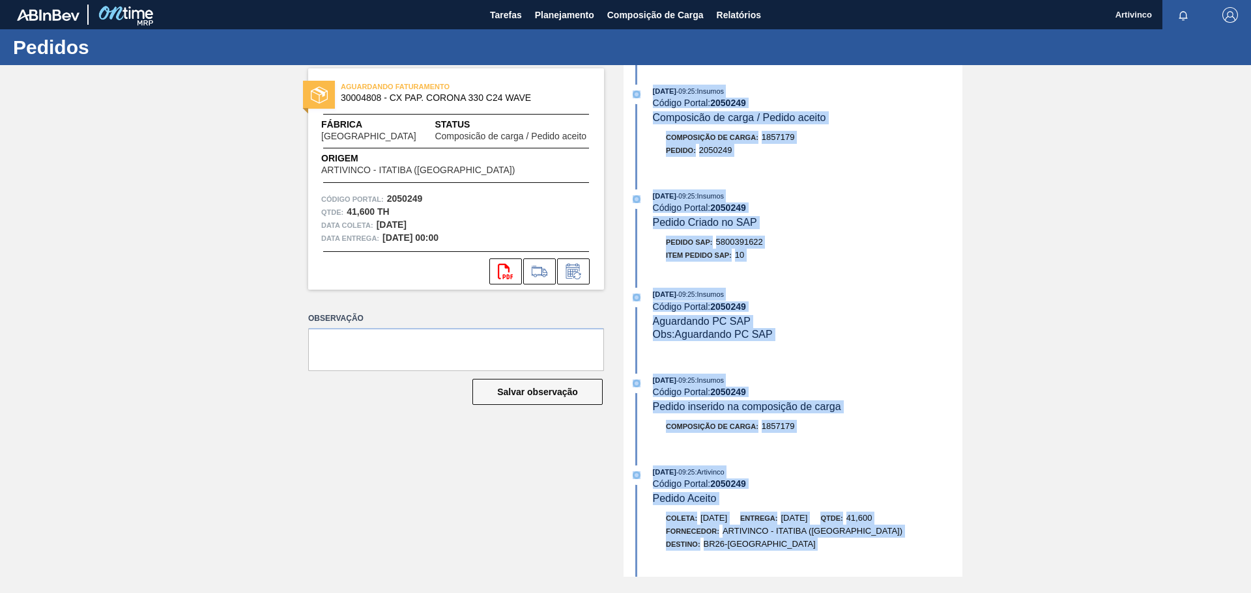
click at [1175, 346] on div "AGUARDANDO FATURAMENTO 30004808 - CX PAP. CORONA 330 C24 WAVE Fábrica Uberlândi…" at bounding box center [625, 321] width 1251 height 512
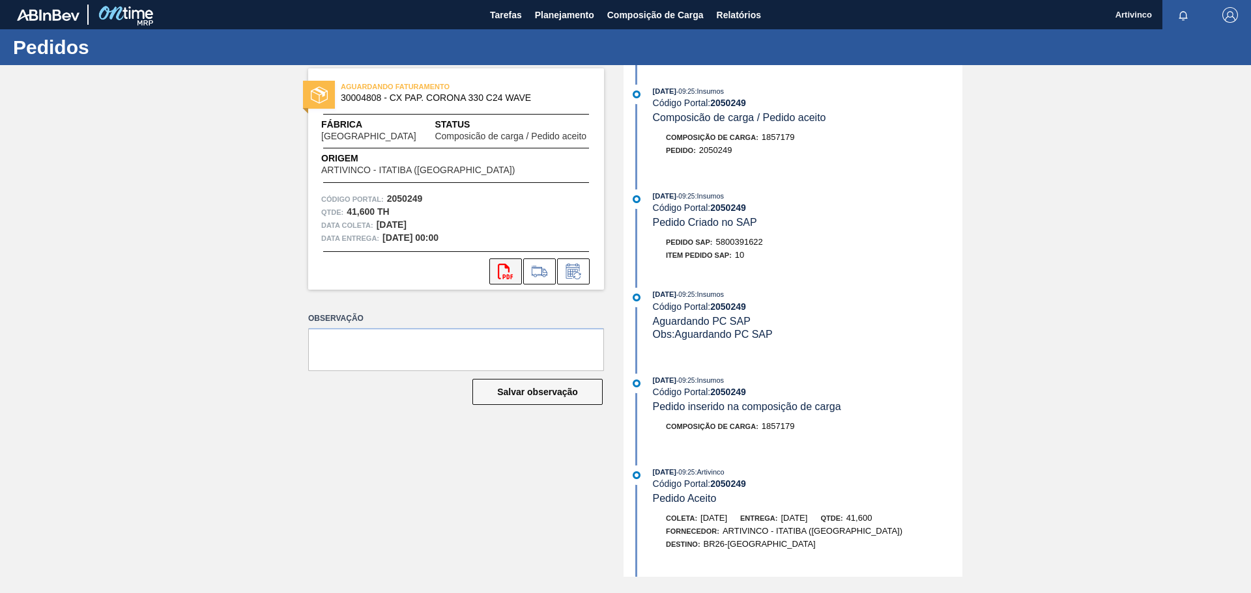
click at [500, 272] on icon "svg{fill:#ff0000}" at bounding box center [506, 272] width 16 height 16
click at [573, 13] on span "Planejamento" at bounding box center [564, 15] width 59 height 16
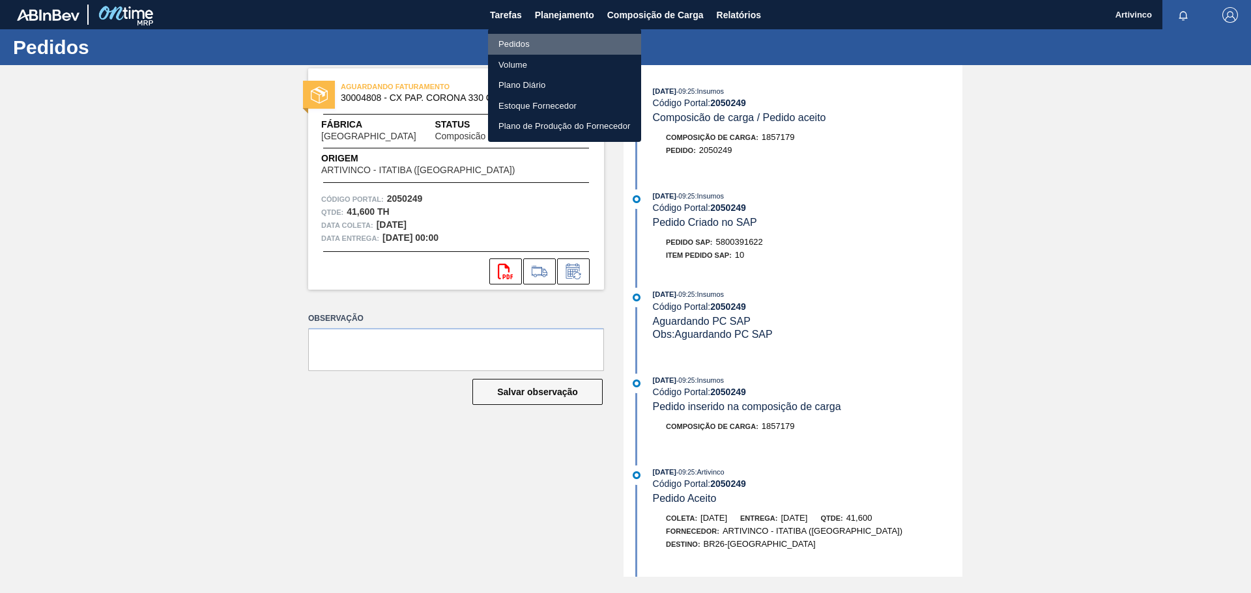
click at [524, 36] on li "Pedidos" at bounding box center [564, 44] width 153 height 21
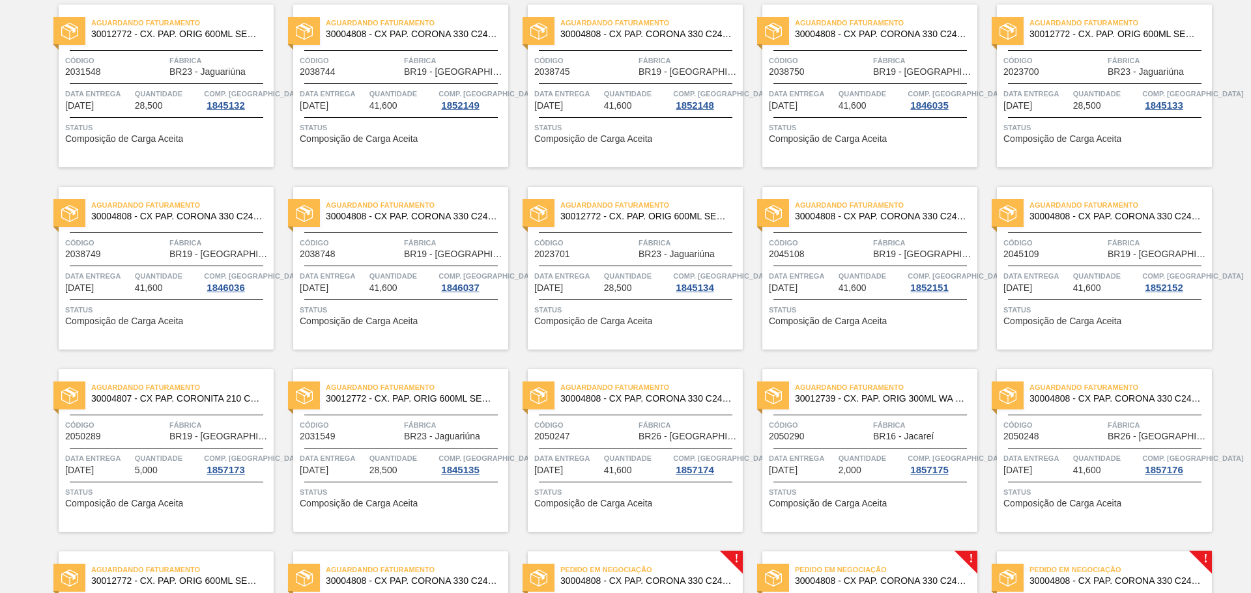
scroll to position [391, 0]
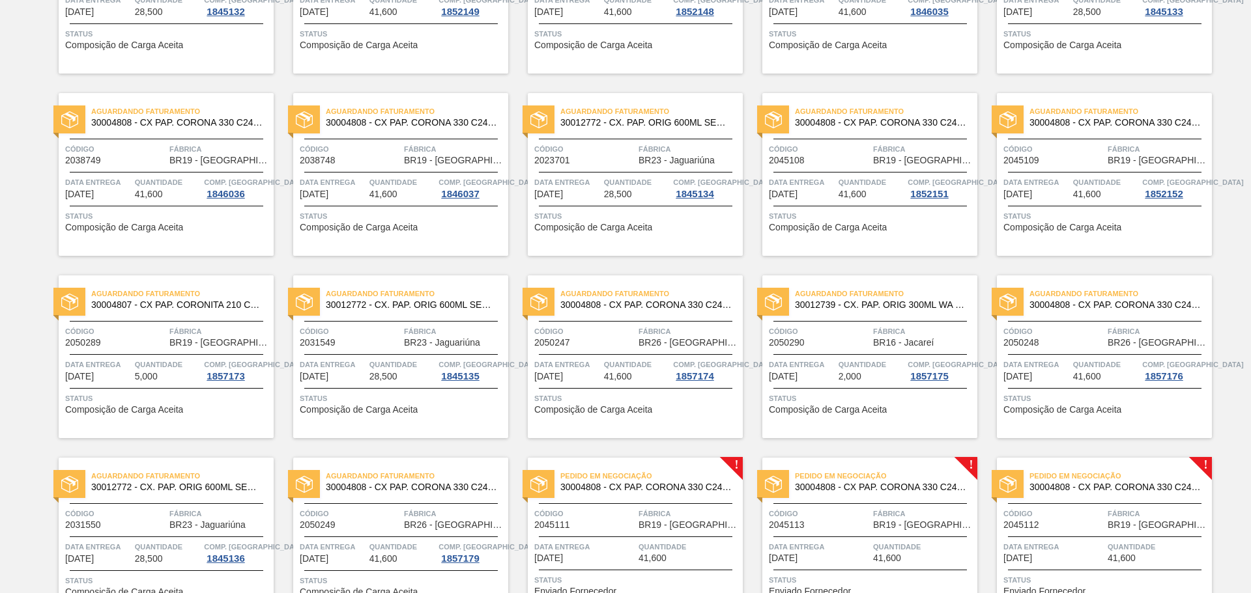
click at [135, 360] on span "Quantidade" at bounding box center [168, 364] width 66 height 13
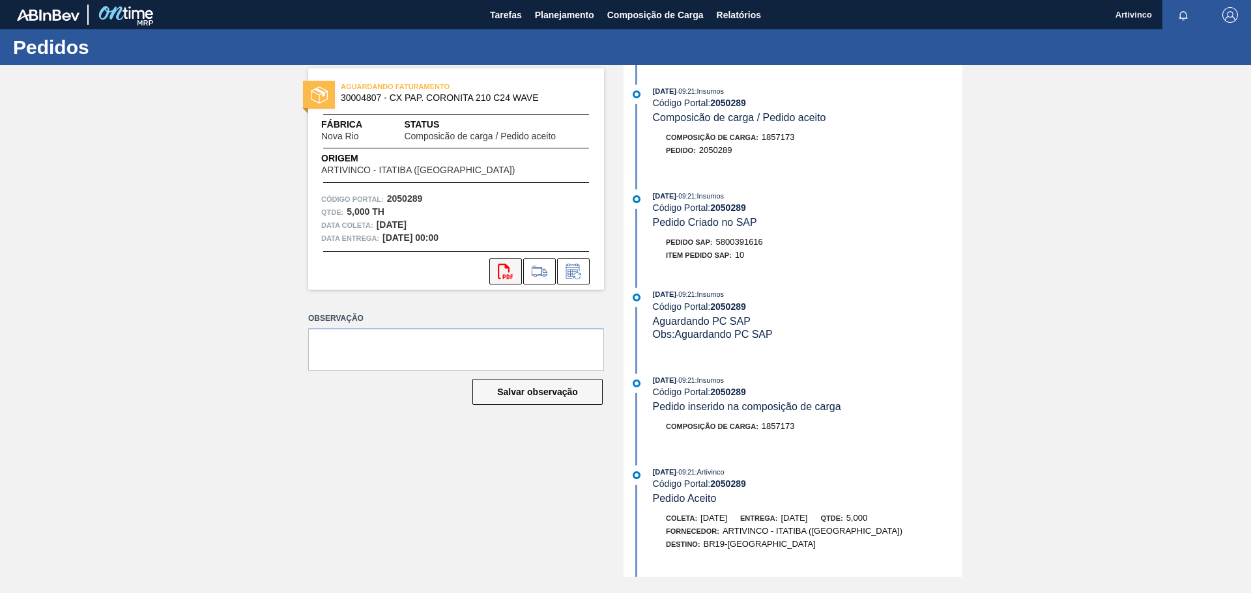
click at [510, 274] on icon "svg{fill:#ff0000}" at bounding box center [506, 272] width 16 height 16
click at [563, 8] on span "Planejamento" at bounding box center [564, 15] width 59 height 16
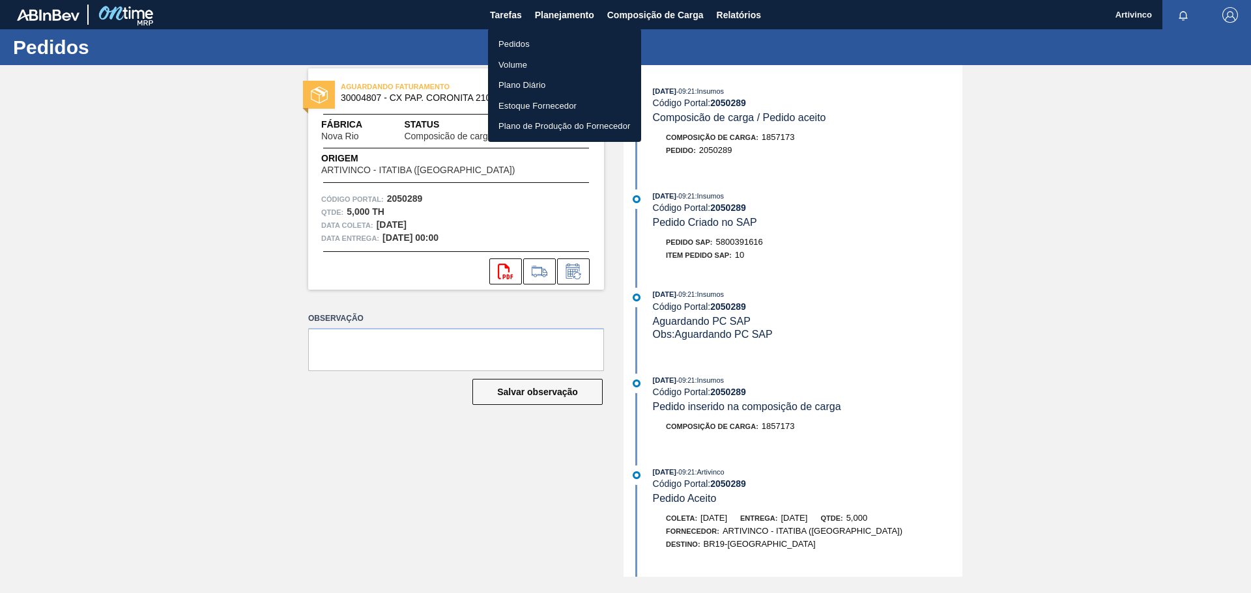
click at [518, 41] on li "Pedidos" at bounding box center [564, 44] width 153 height 21
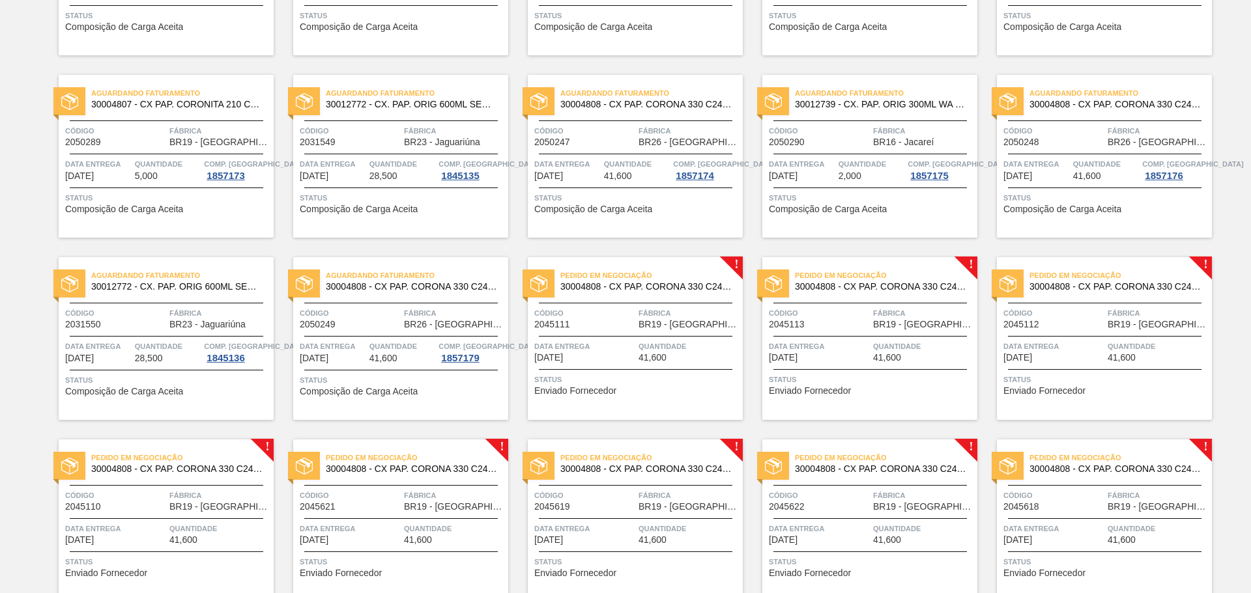
scroll to position [586, 0]
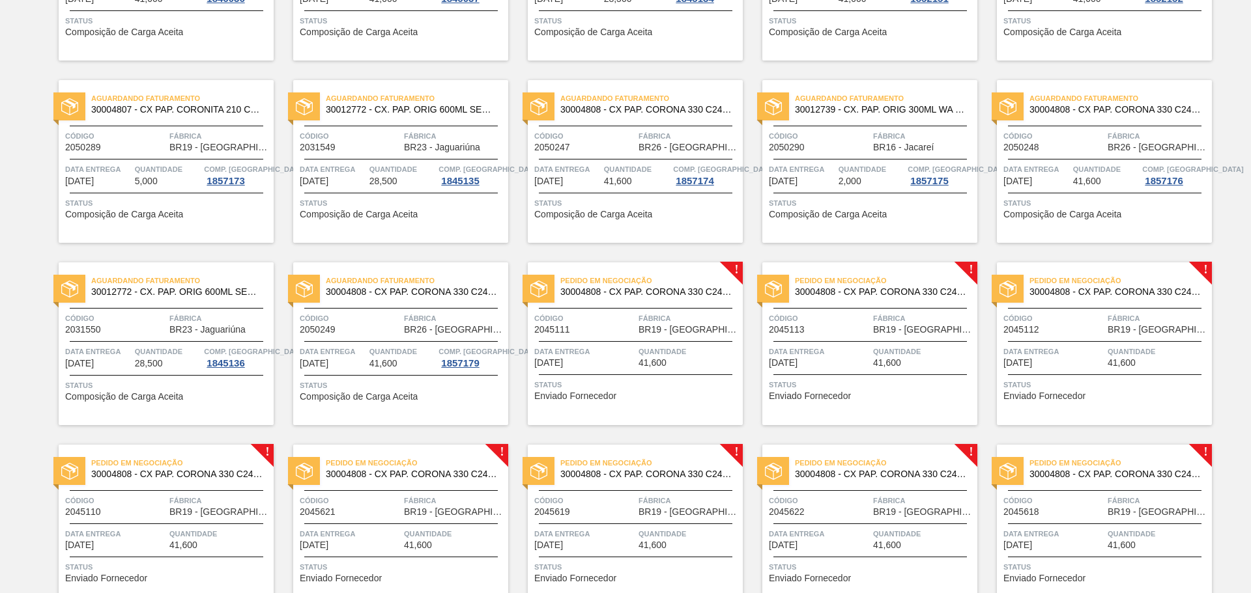
click at [825, 182] on div "Data Entrega 30/10/2025" at bounding box center [802, 174] width 66 height 23
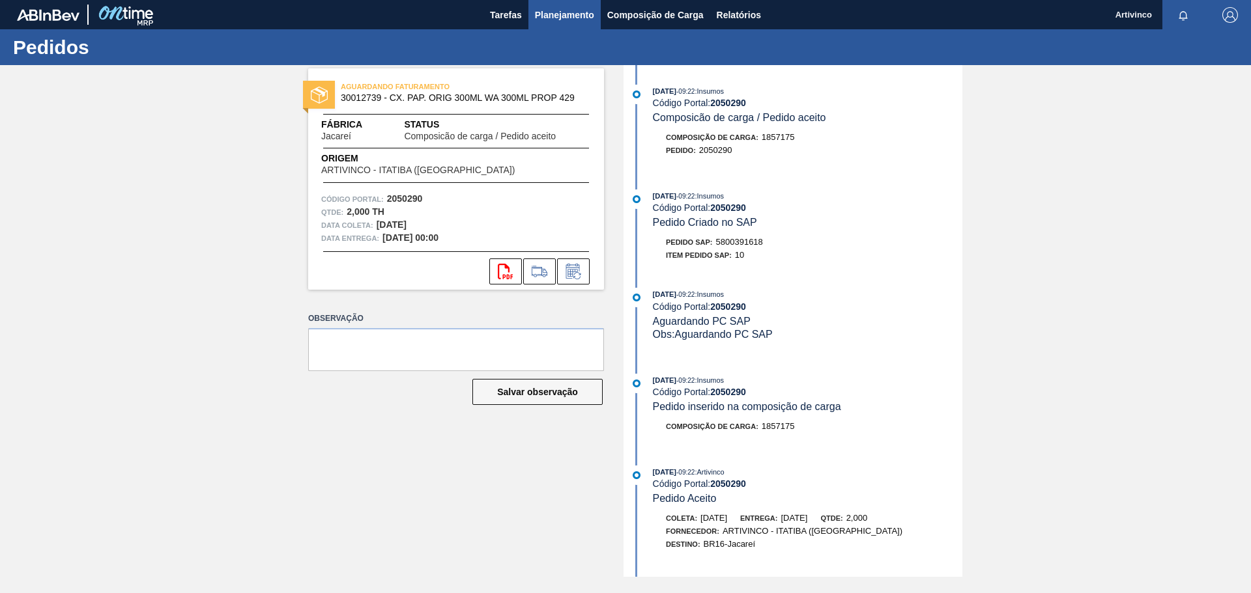
click at [553, 10] on span "Planejamento" at bounding box center [564, 15] width 59 height 16
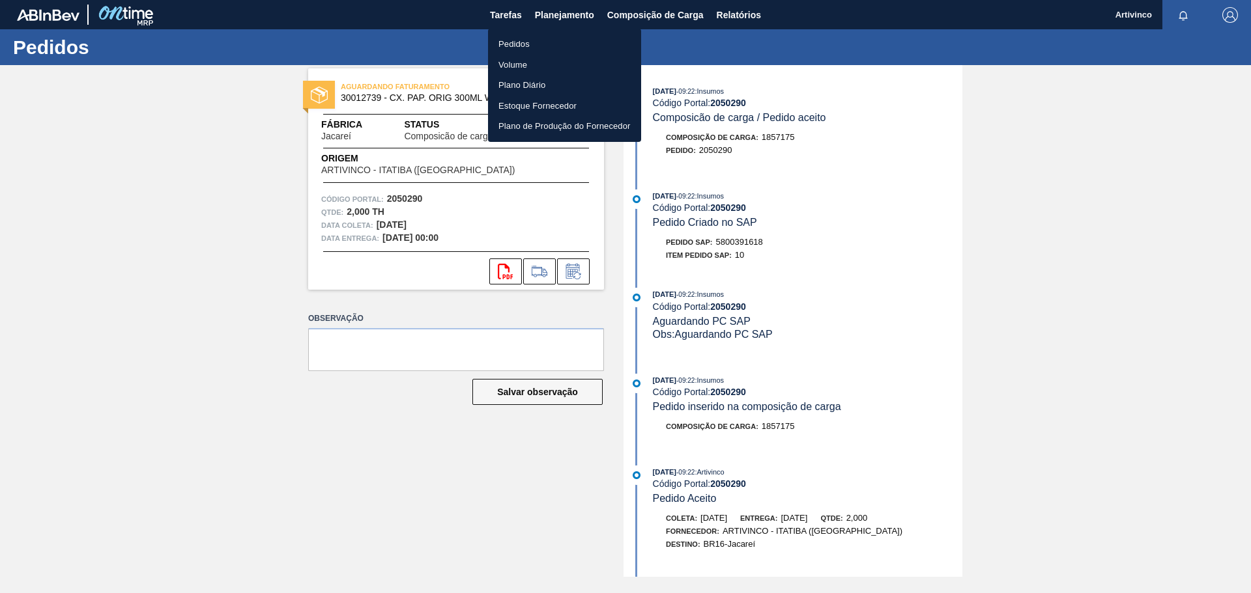
click at [517, 41] on li "Pedidos" at bounding box center [564, 44] width 153 height 21
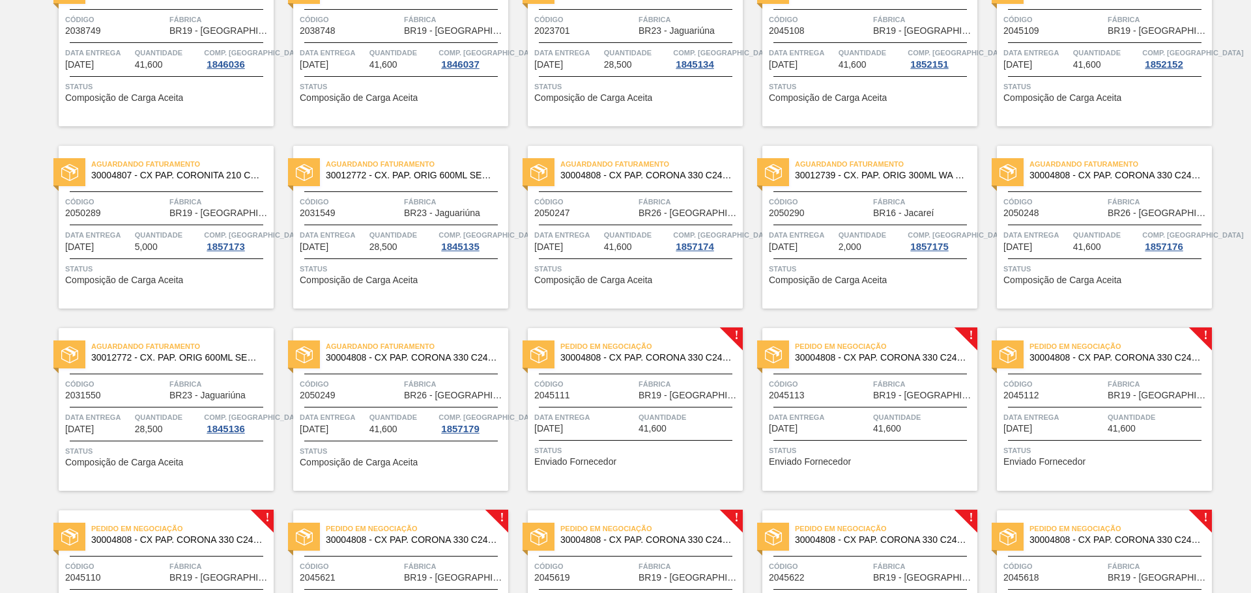
scroll to position [521, 0]
click at [865, 221] on div "Aguardando Faturamento 30012739 - CX. PAP. ORIG 300ML WA 300ML PROP 429 Código …" at bounding box center [869, 226] width 215 height 163
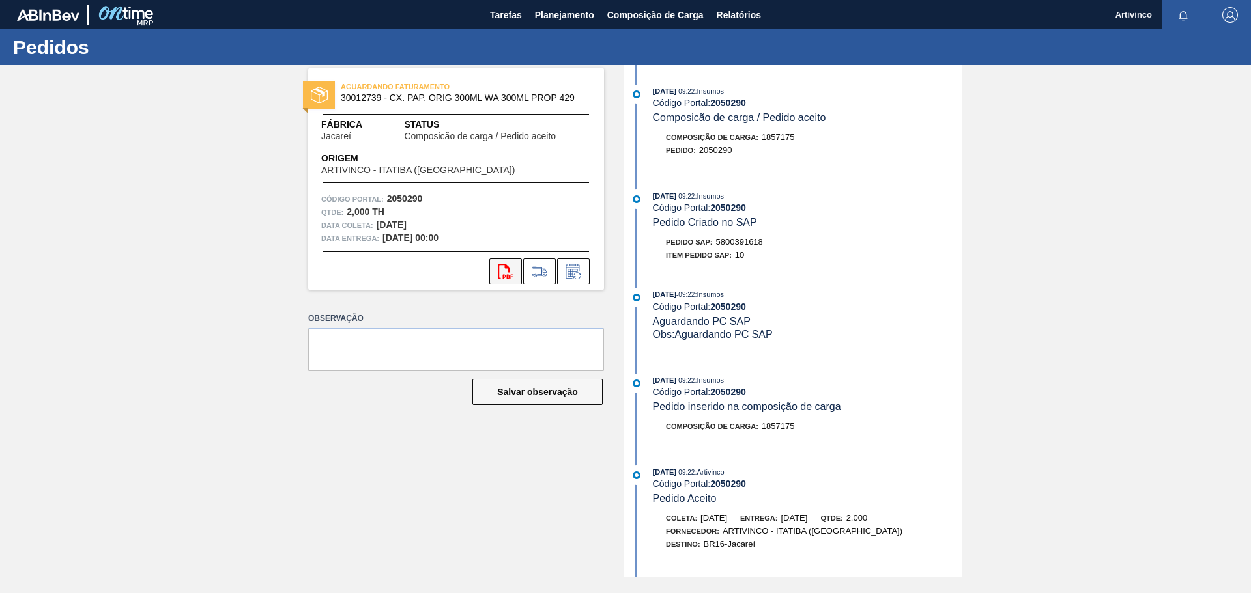
click at [504, 274] on icon "svg{fill:#ff0000}" at bounding box center [506, 272] width 16 height 16
